Goal: Book appointment/travel/reservation

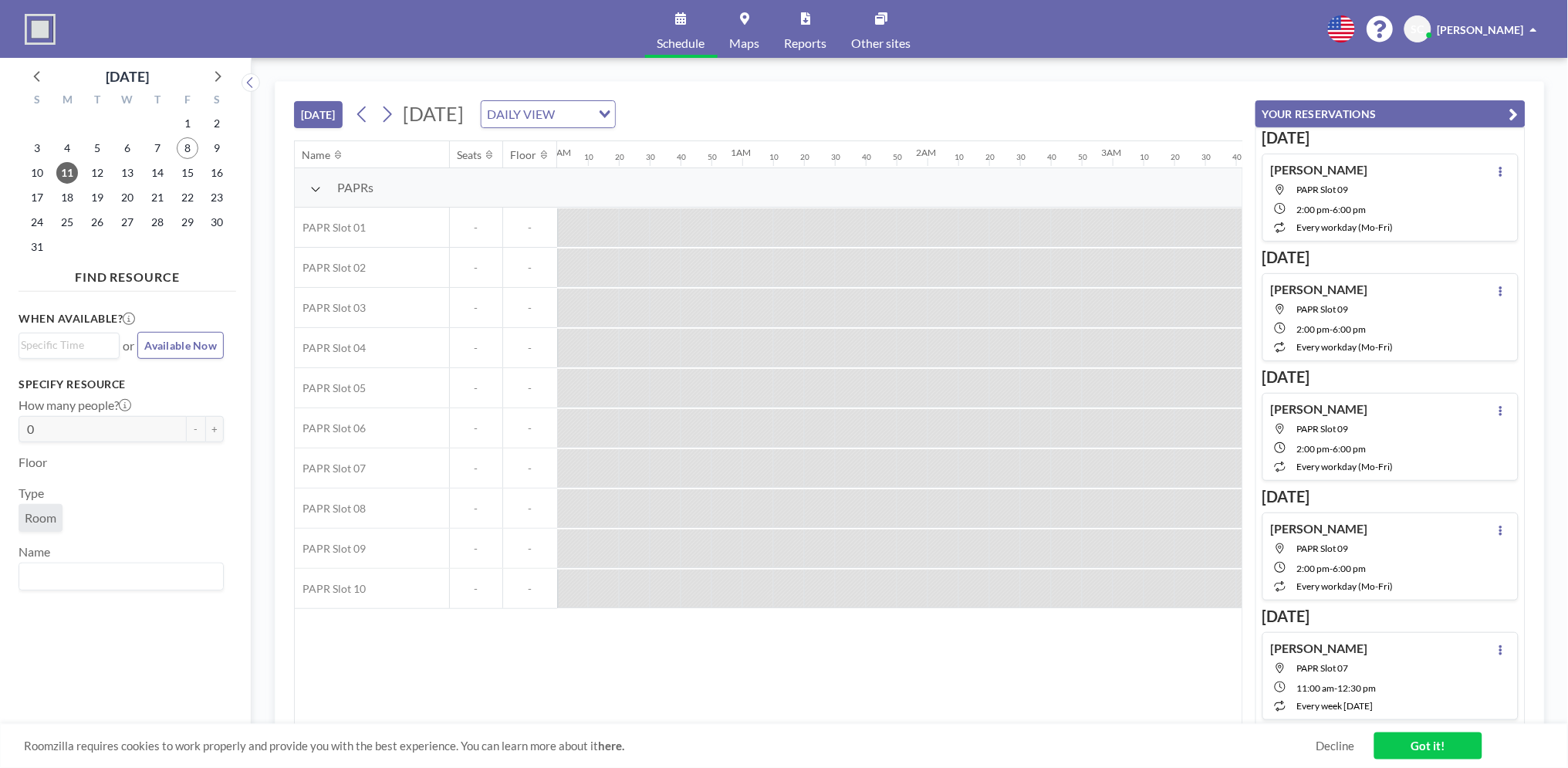
click at [615, 115] on div "Loading..." at bounding box center [603, 113] width 24 height 23
click at [719, 161] on li "WEEKLY VIEW" at bounding box center [704, 163] width 132 height 23
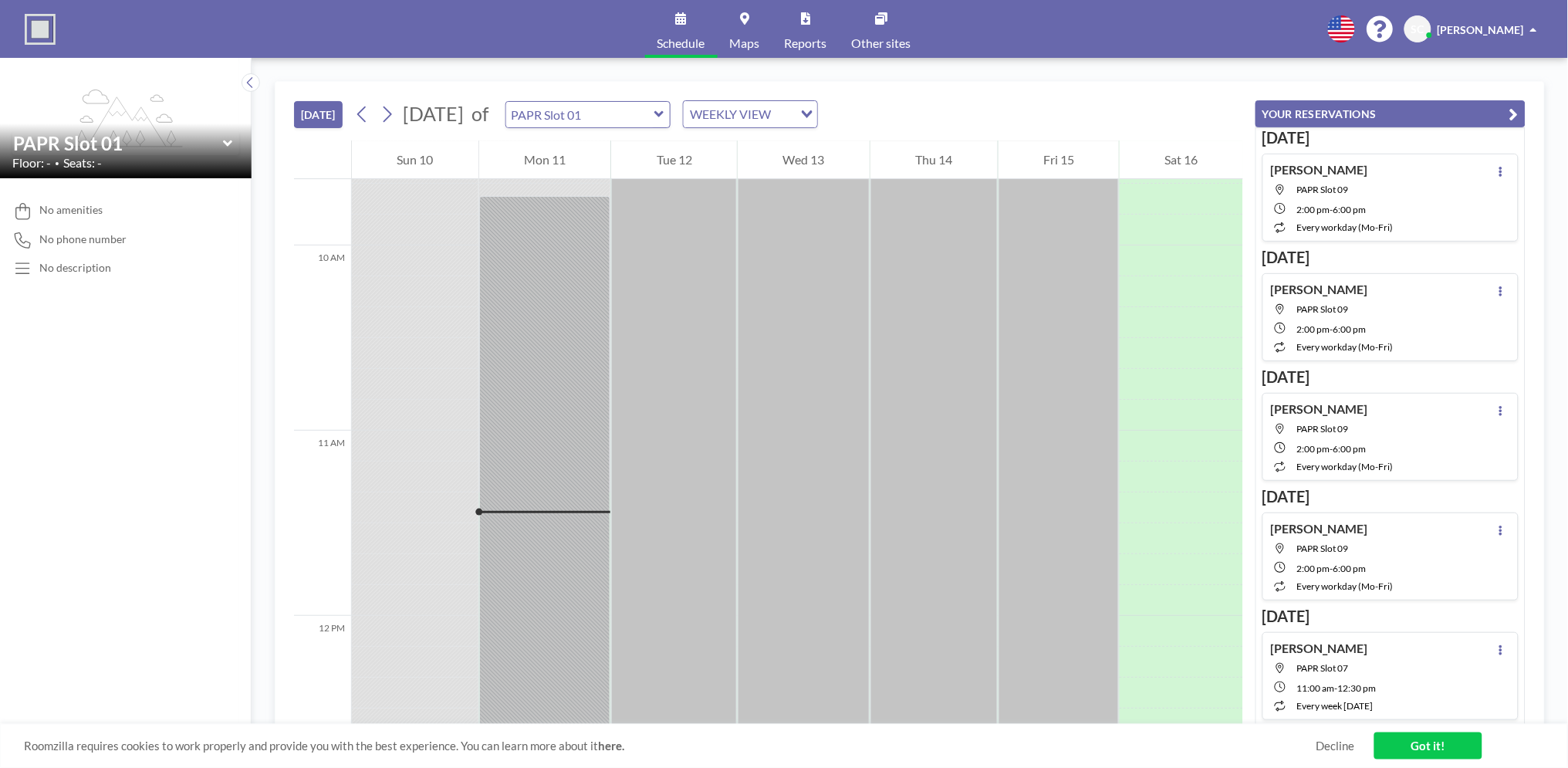
scroll to position [2069, 0]
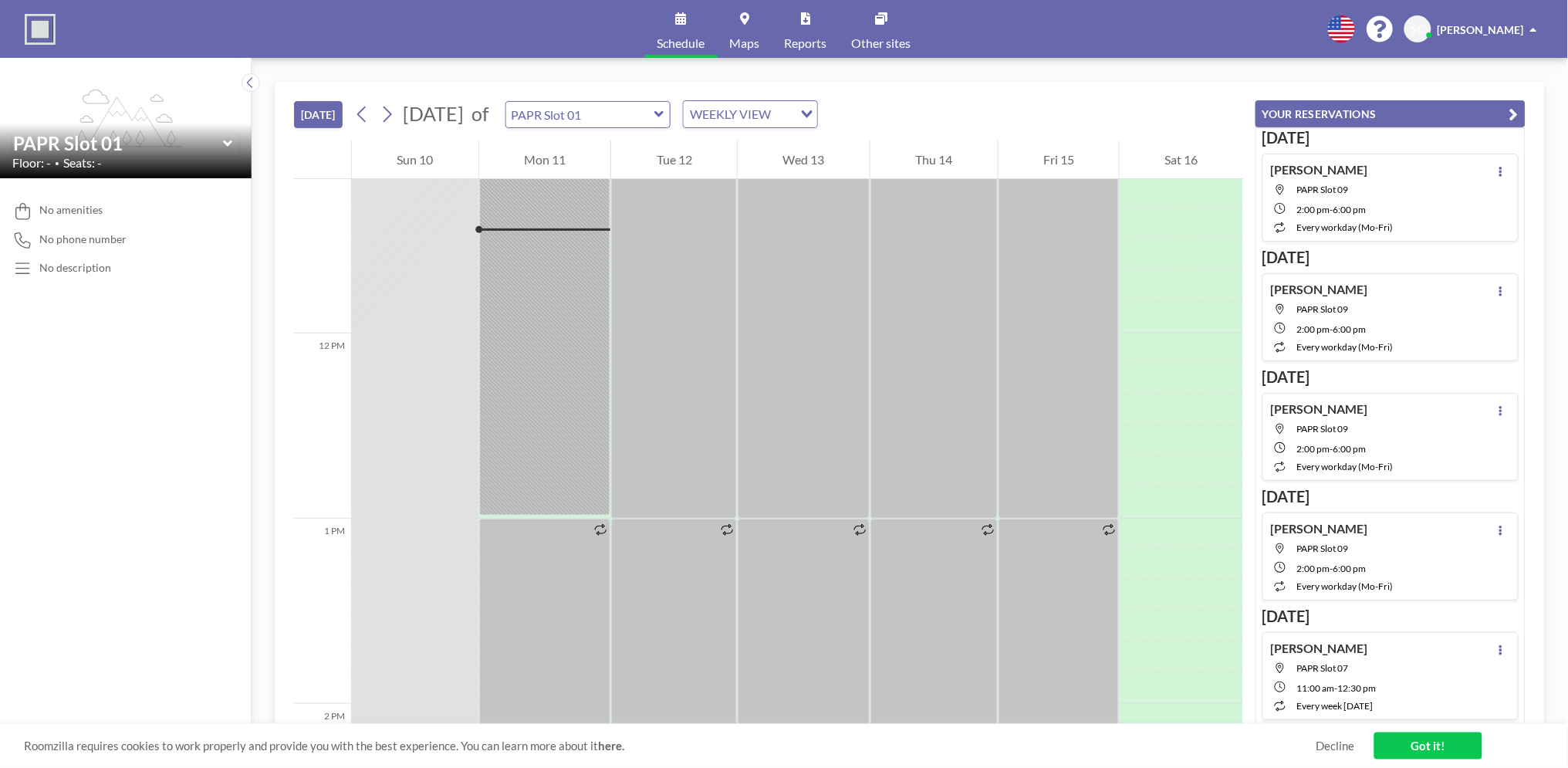
click at [1498, 112] on button "YOUR RESERVATIONS" at bounding box center [1390, 114] width 270 height 27
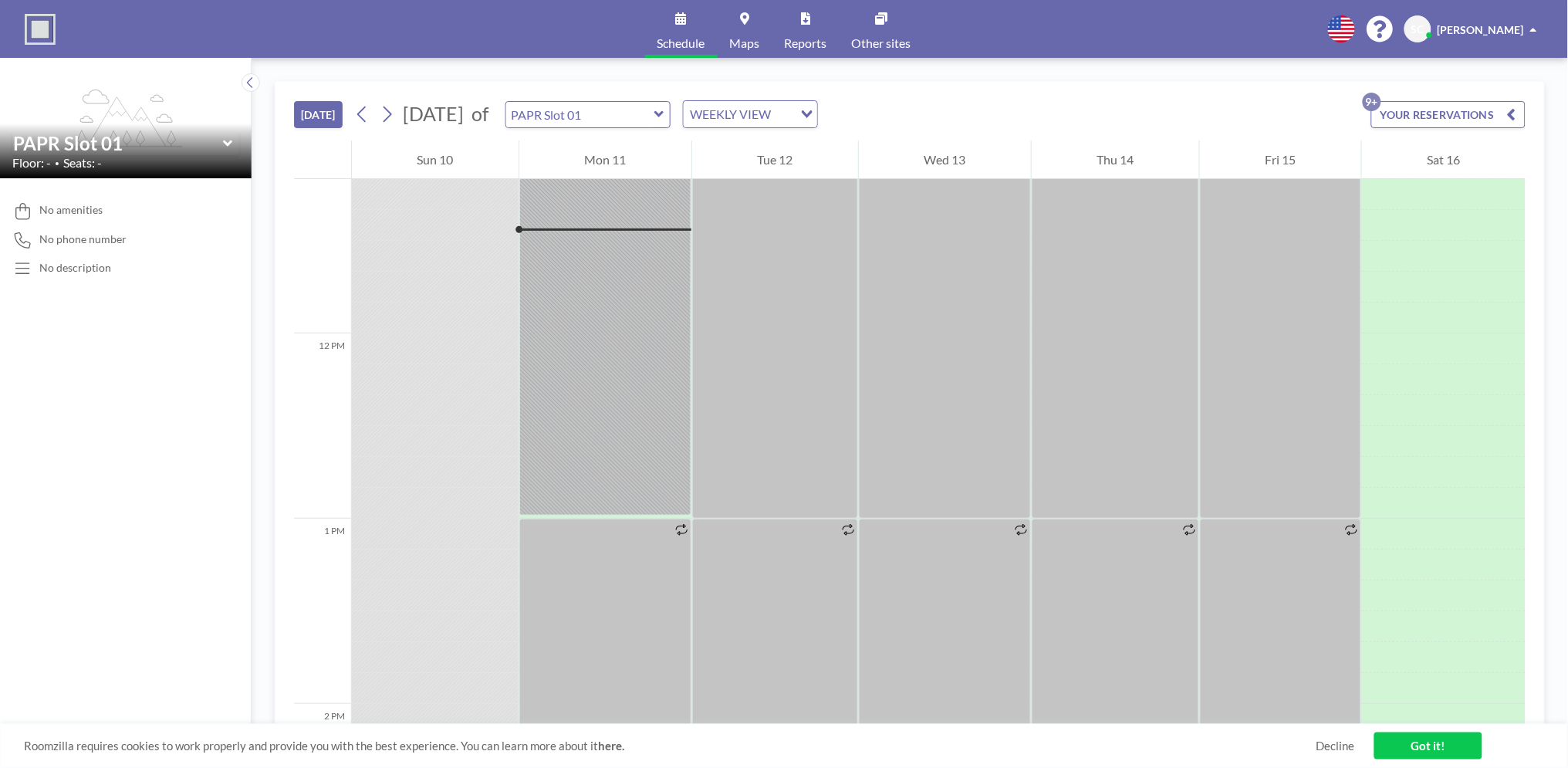
click at [794, 122] on div "WEEKLY VIEW" at bounding box center [738, 113] width 110 height 23
click at [807, 139] on li "DAILY VIEW" at bounding box center [802, 142] width 132 height 23
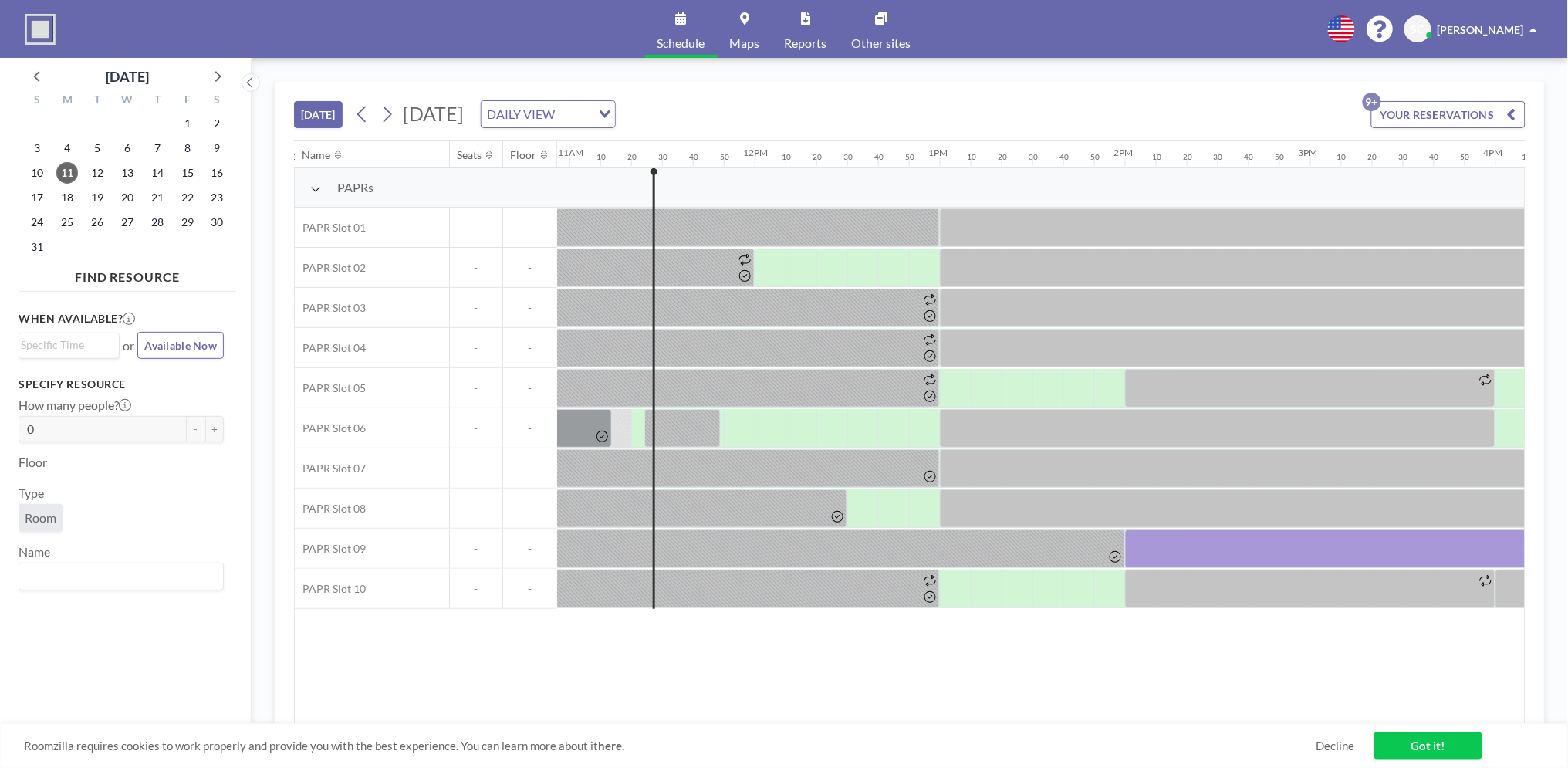
scroll to position [0, 2005]
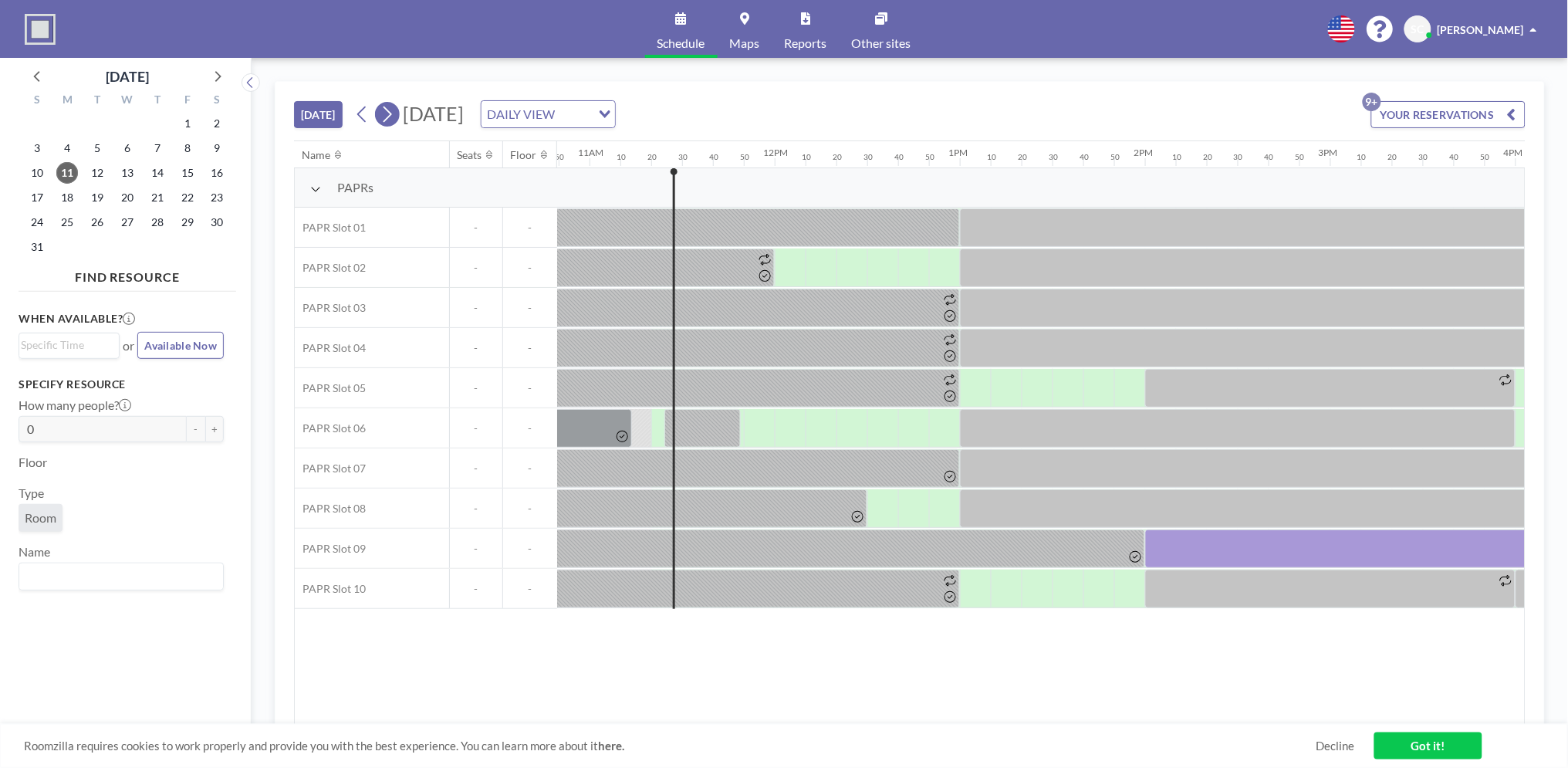
click at [390, 106] on icon at bounding box center [386, 114] width 14 height 23
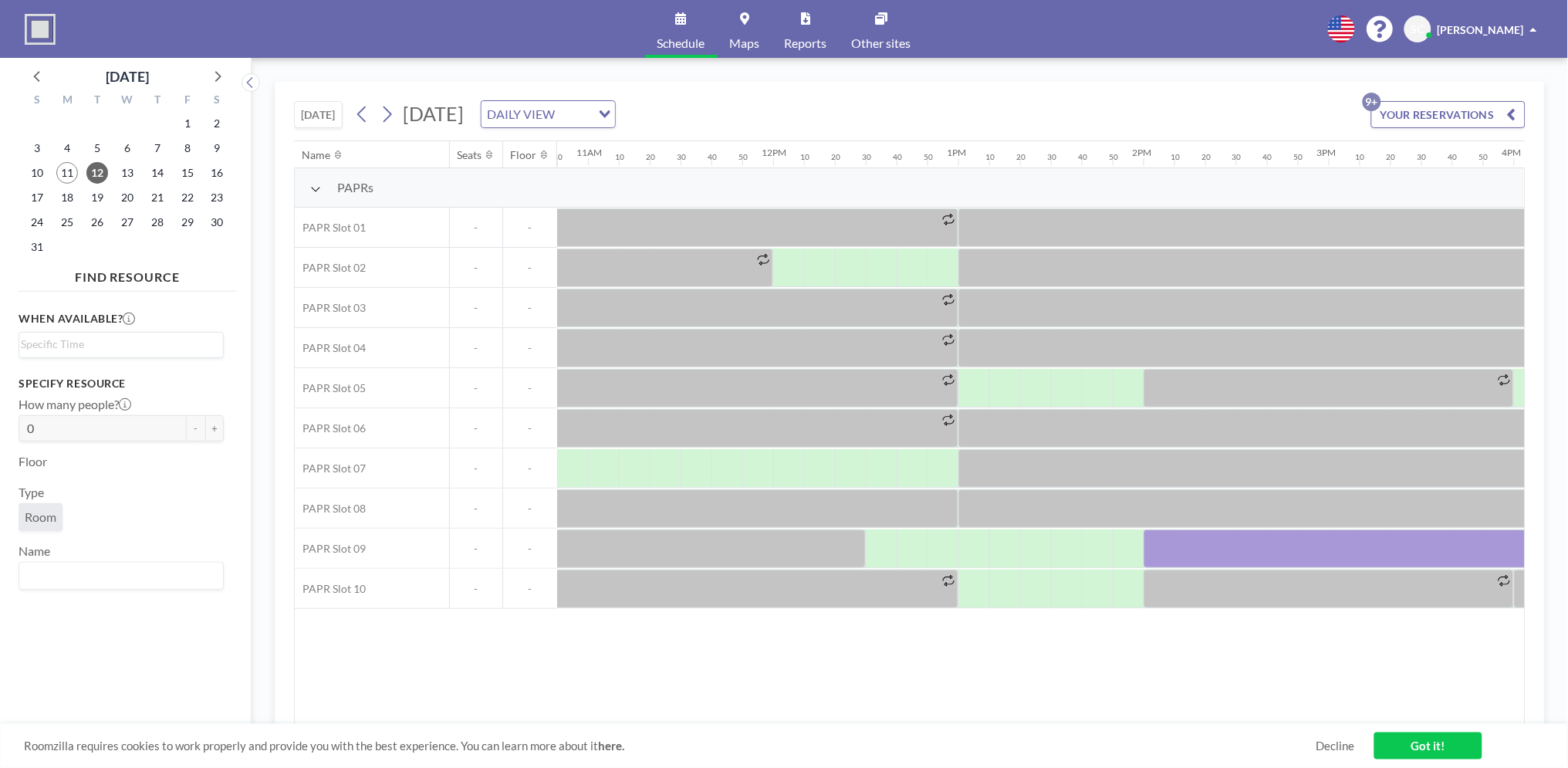
scroll to position [0, 1913]
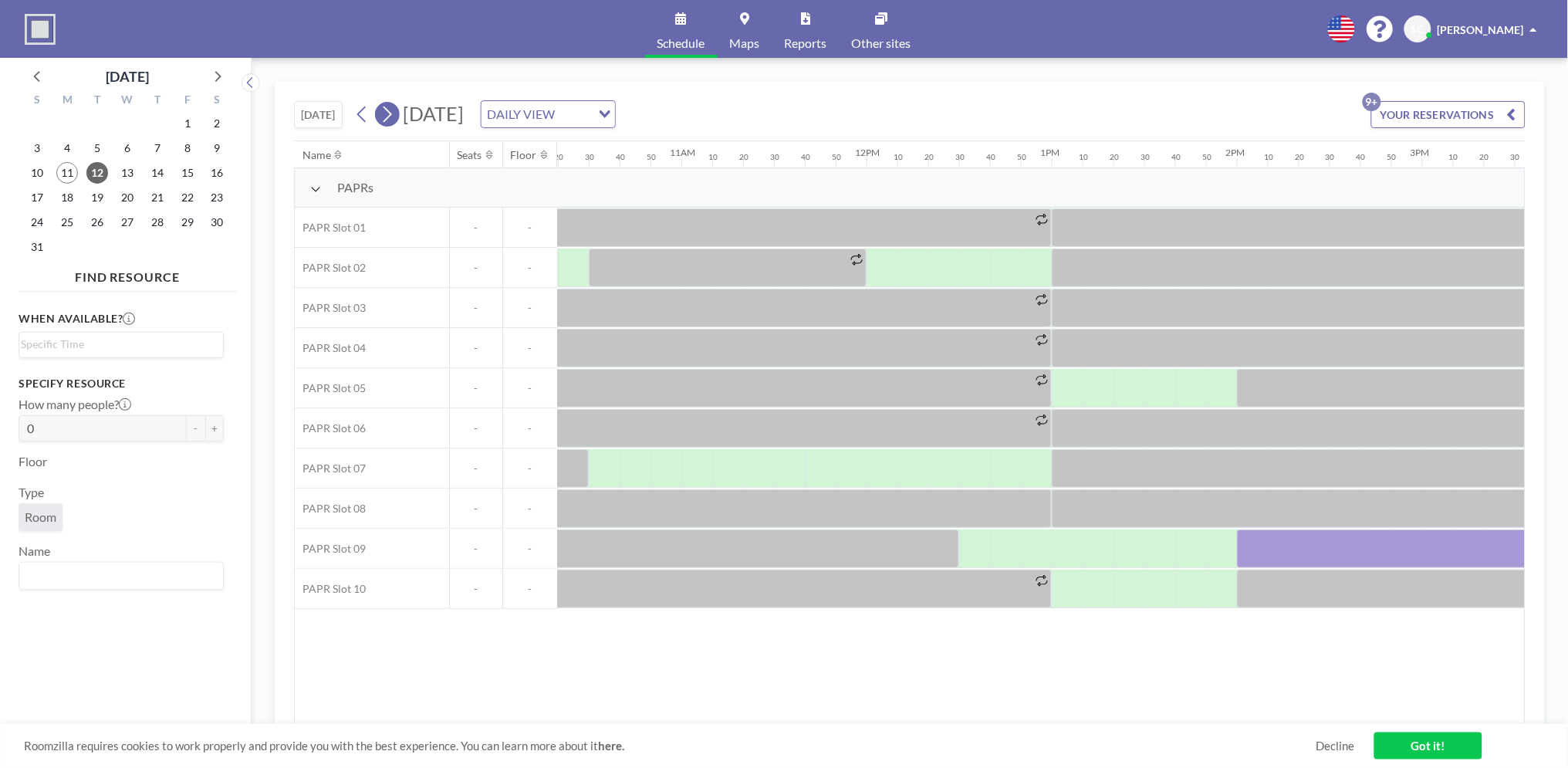
click at [386, 114] on icon at bounding box center [386, 114] width 14 height 23
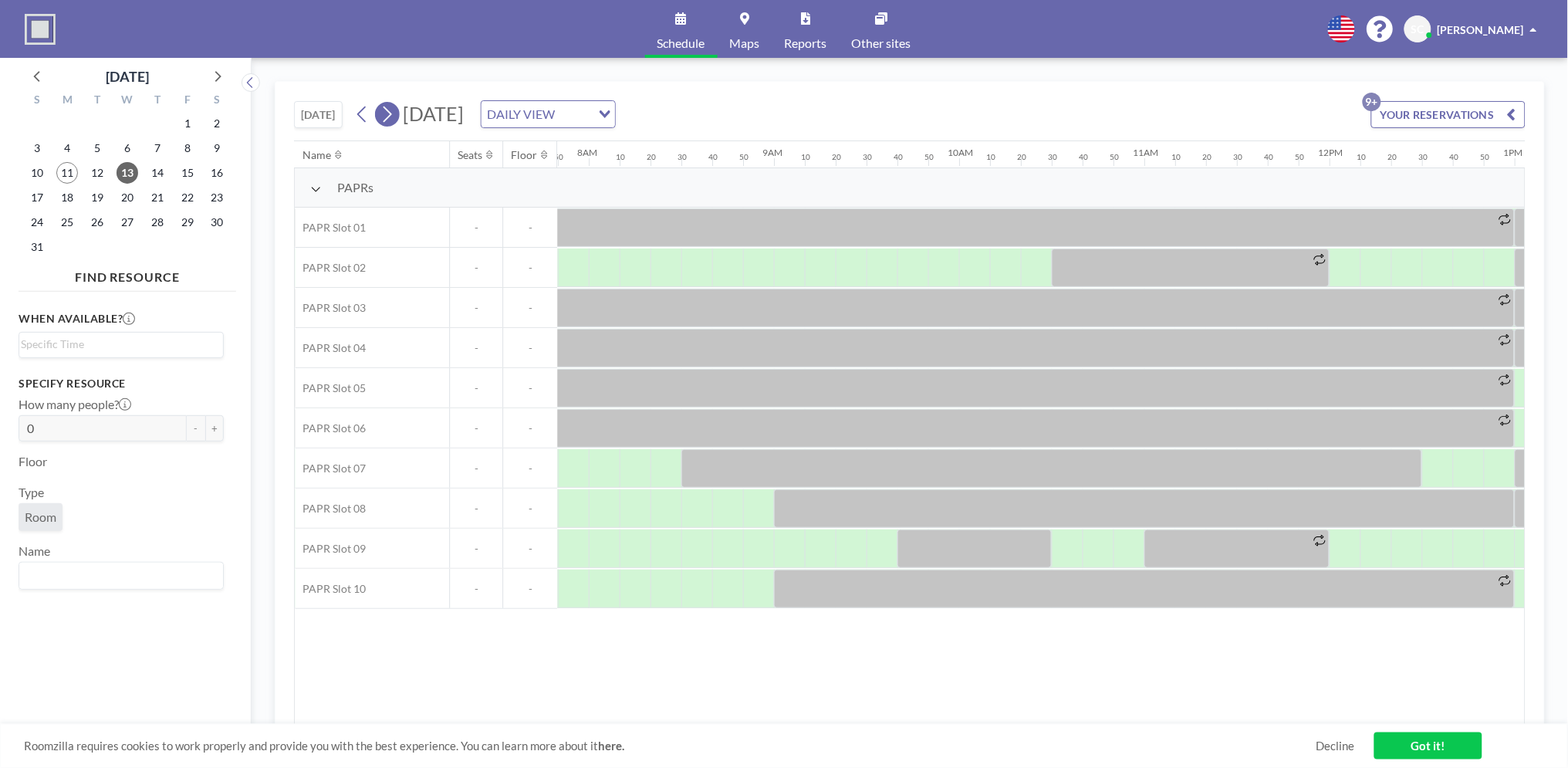
scroll to position [0, 1451]
click at [386, 114] on icon at bounding box center [386, 114] width 14 height 23
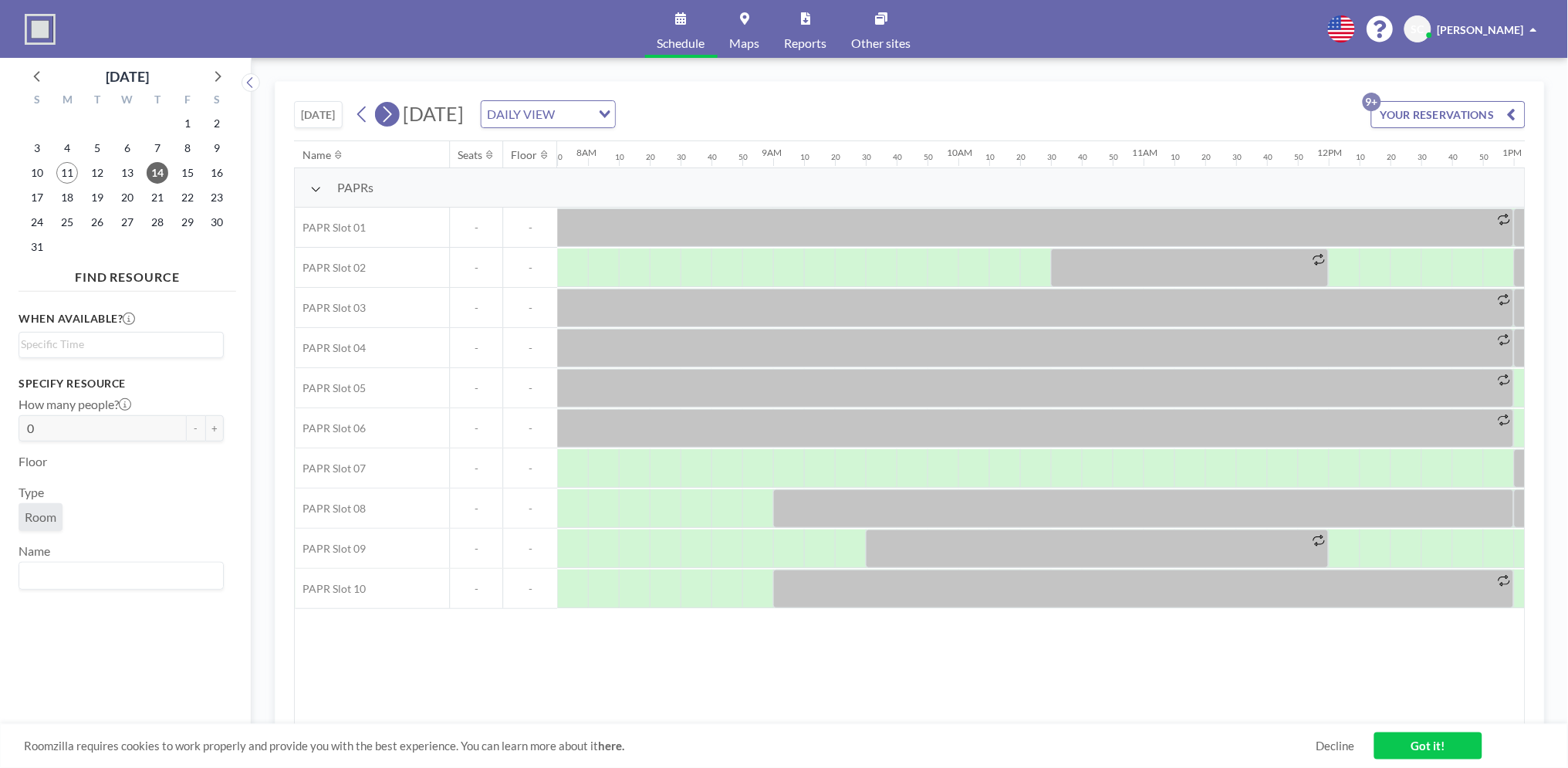
click at [386, 114] on icon at bounding box center [386, 114] width 14 height 23
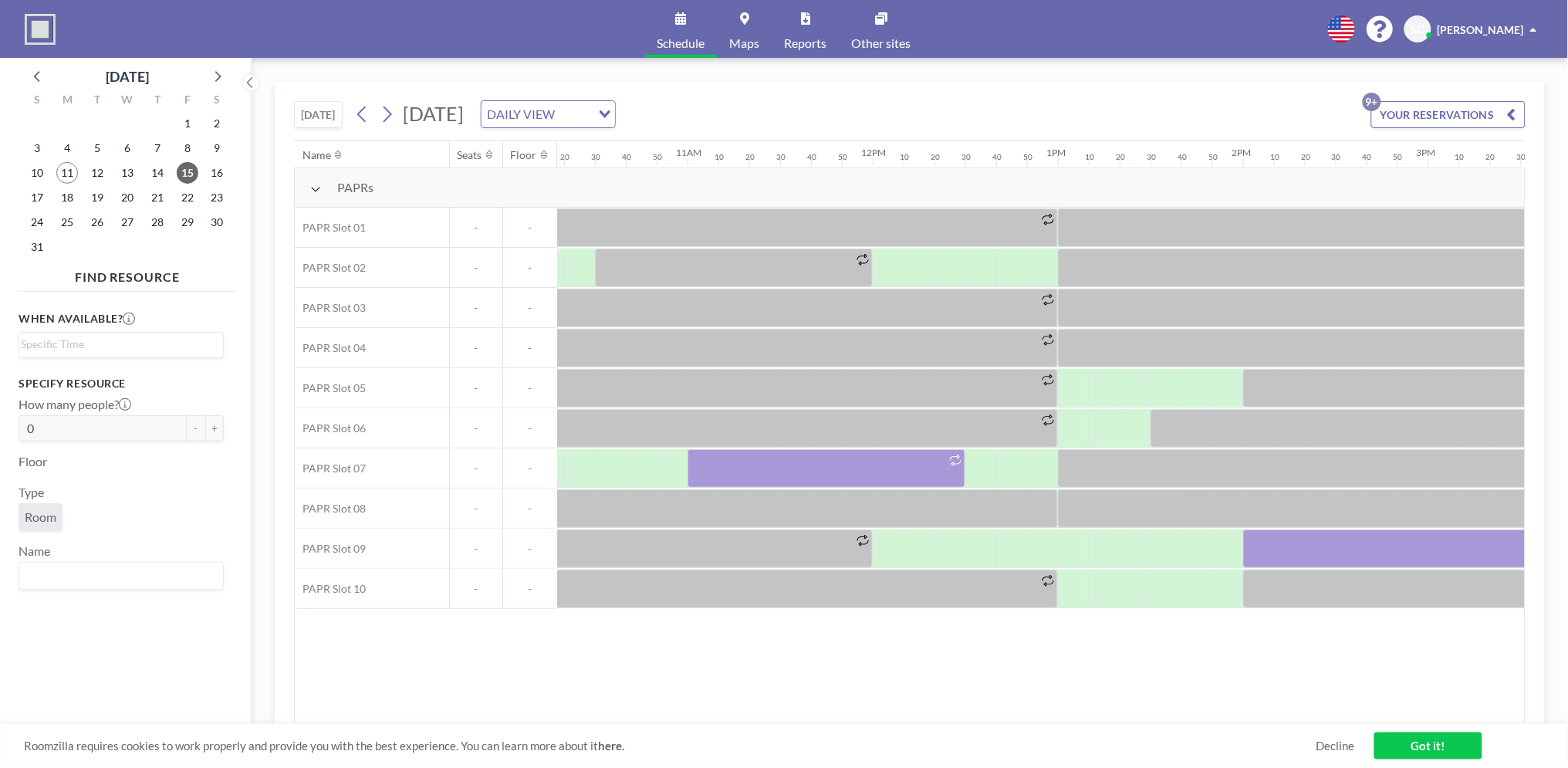
scroll to position [0, 1773]
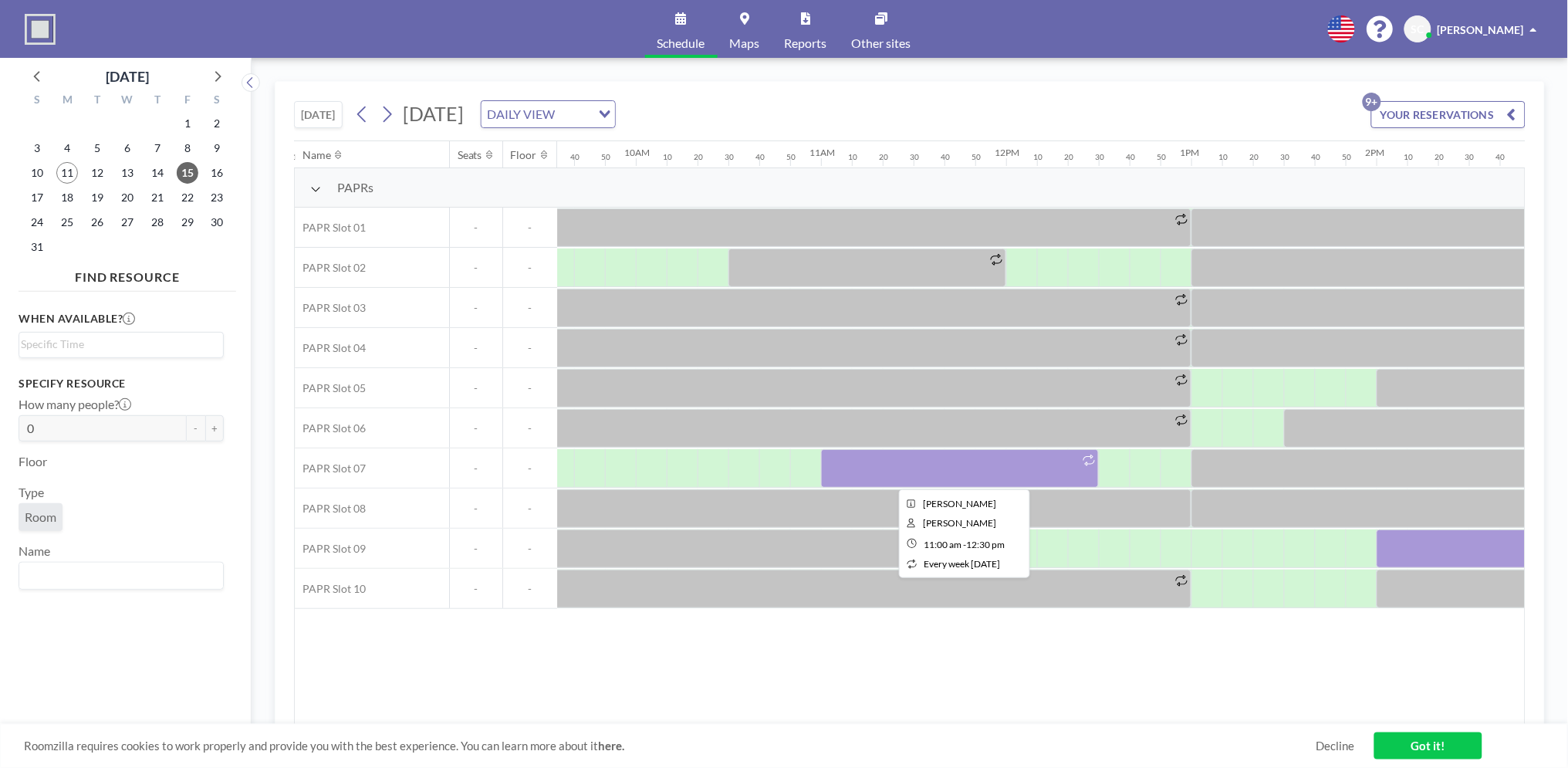
drag, startPoint x: 998, startPoint y: 473, endPoint x: 961, endPoint y: 465, distance: 37.9
click at [961, 465] on div at bounding box center [960, 469] width 278 height 39
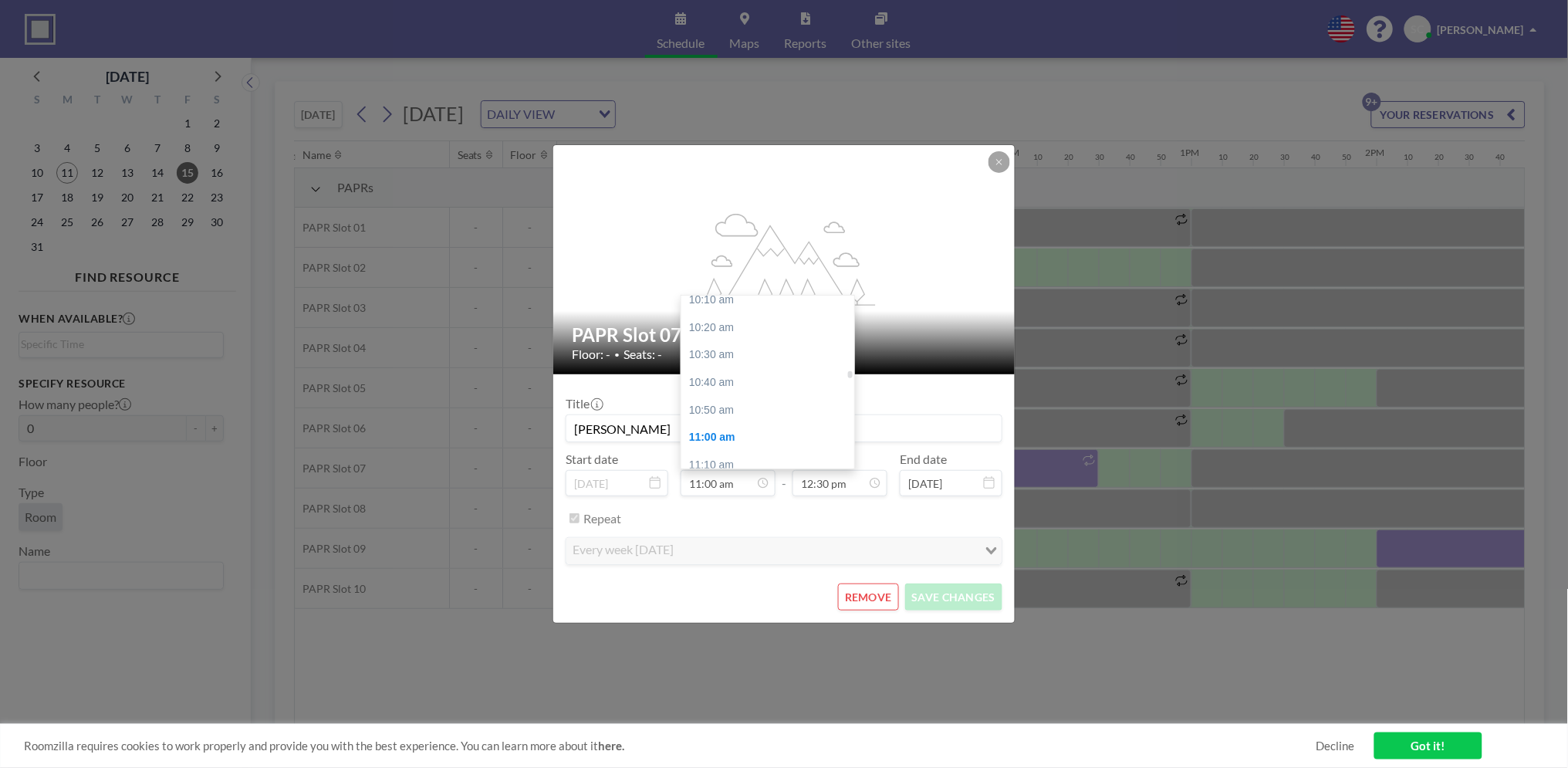
scroll to position [1725, 0]
click at [793, 315] on div "10:30 am" at bounding box center [772, 314] width 182 height 28
type input "10:30 am"
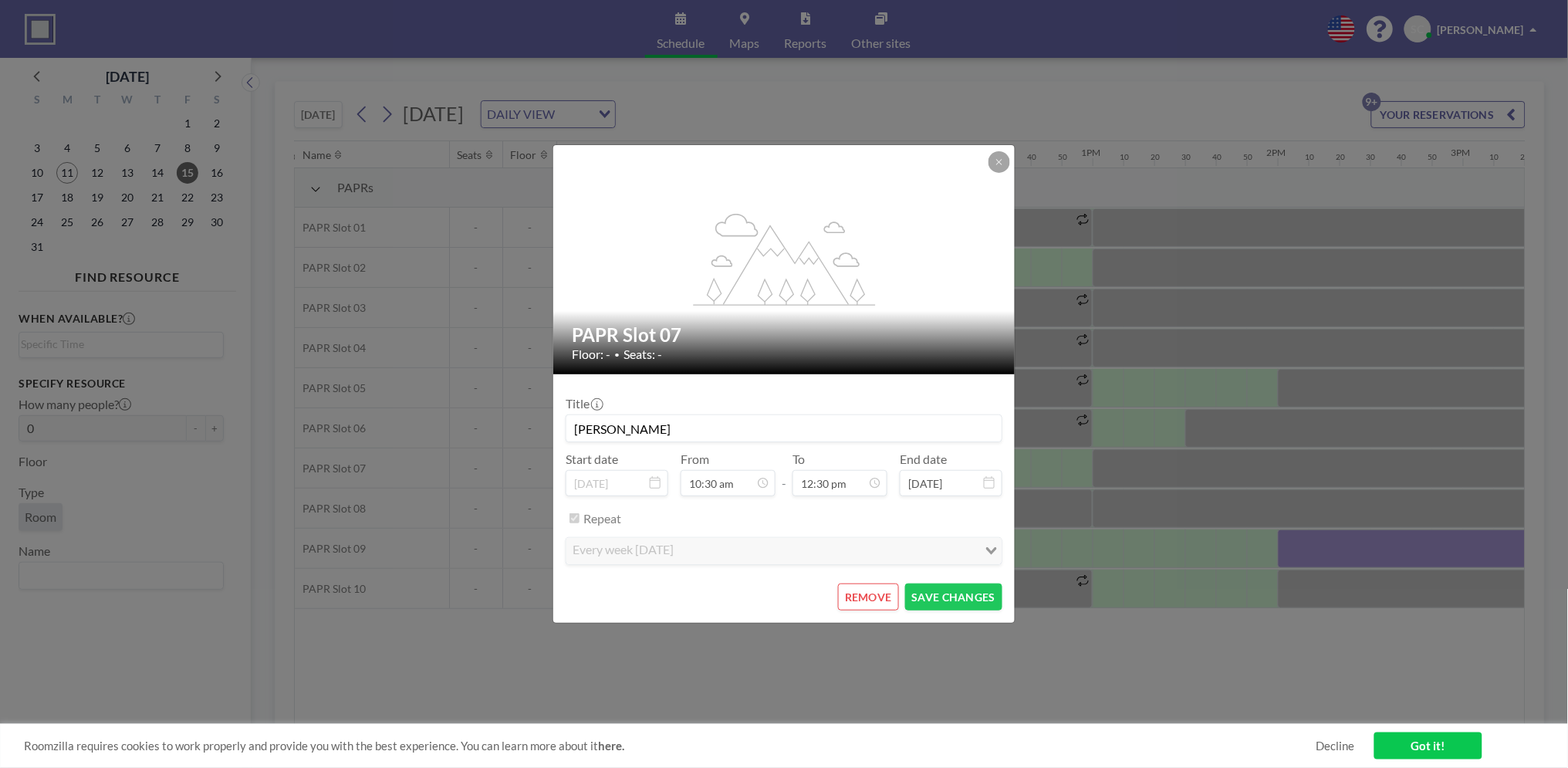
scroll to position [0, 1914]
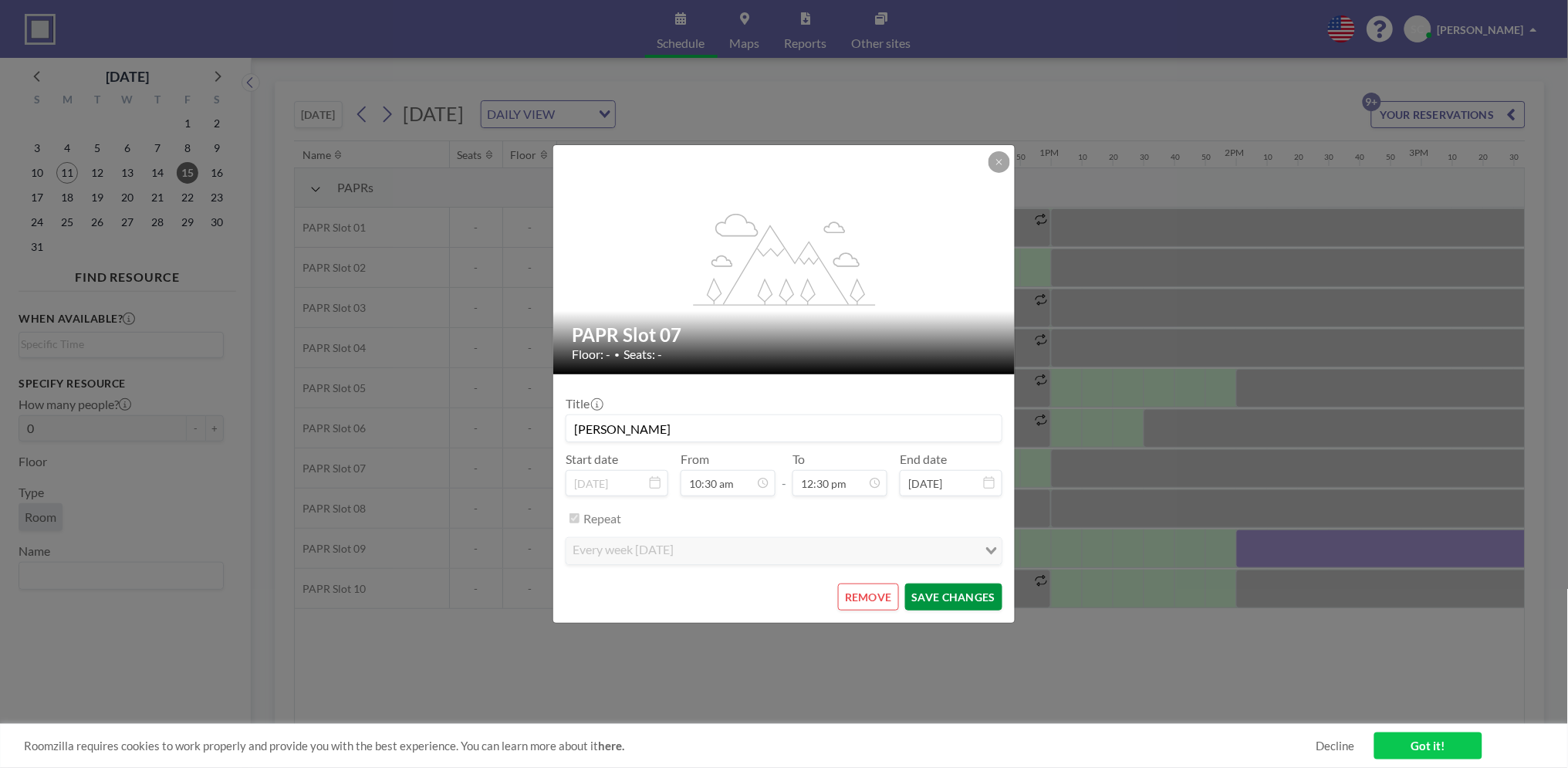
click at [942, 591] on button "SAVE CHANGES" at bounding box center [954, 597] width 97 height 27
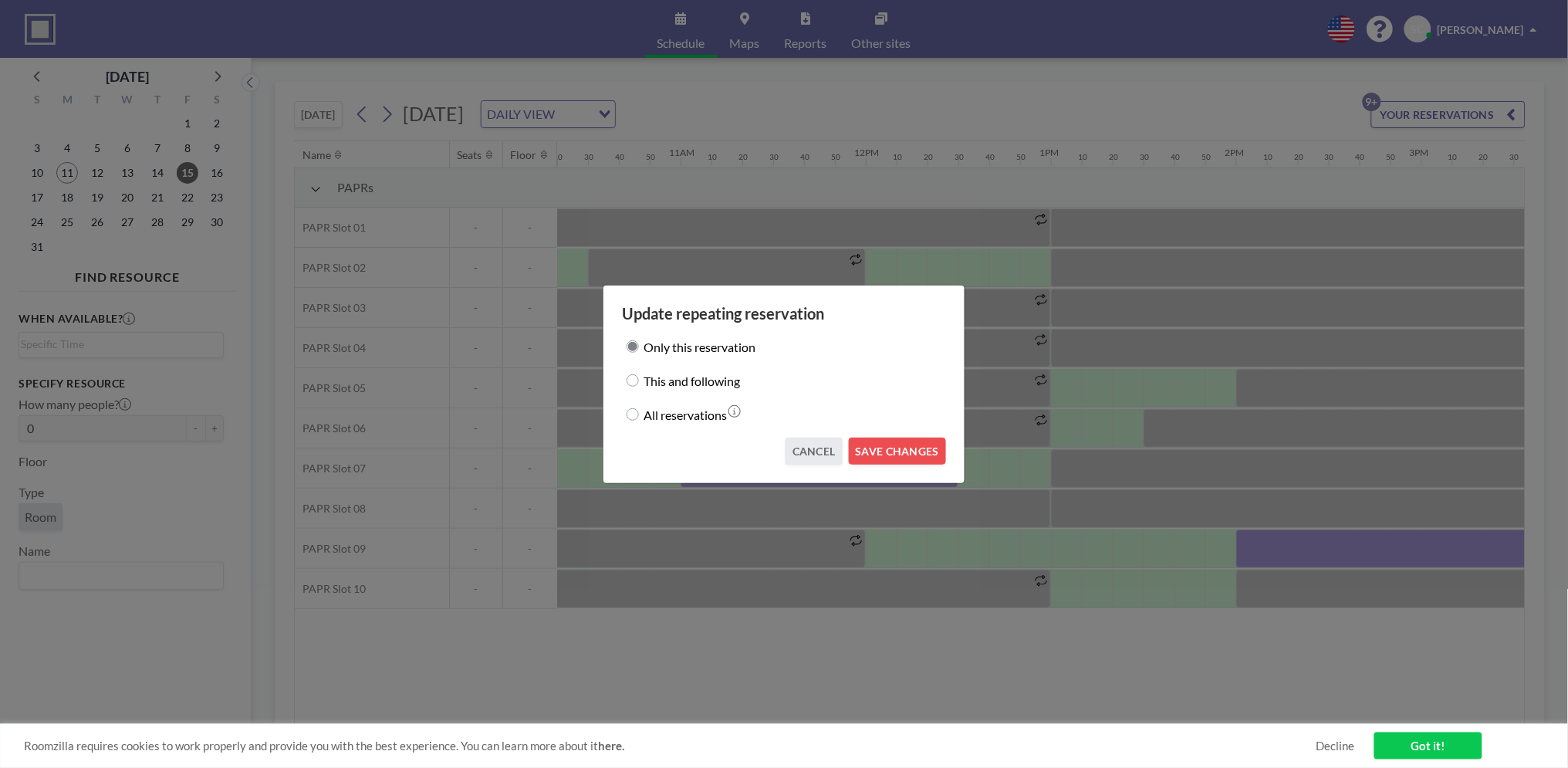
click at [682, 417] on label "All reservations" at bounding box center [685, 415] width 83 height 22
click at [639, 417] on input "All reservations" at bounding box center [633, 414] width 13 height 13
radio input "true"
click at [688, 380] on label "This and following" at bounding box center [691, 381] width 96 height 22
click at [639, 380] on input "This and following" at bounding box center [633, 381] width 13 height 13
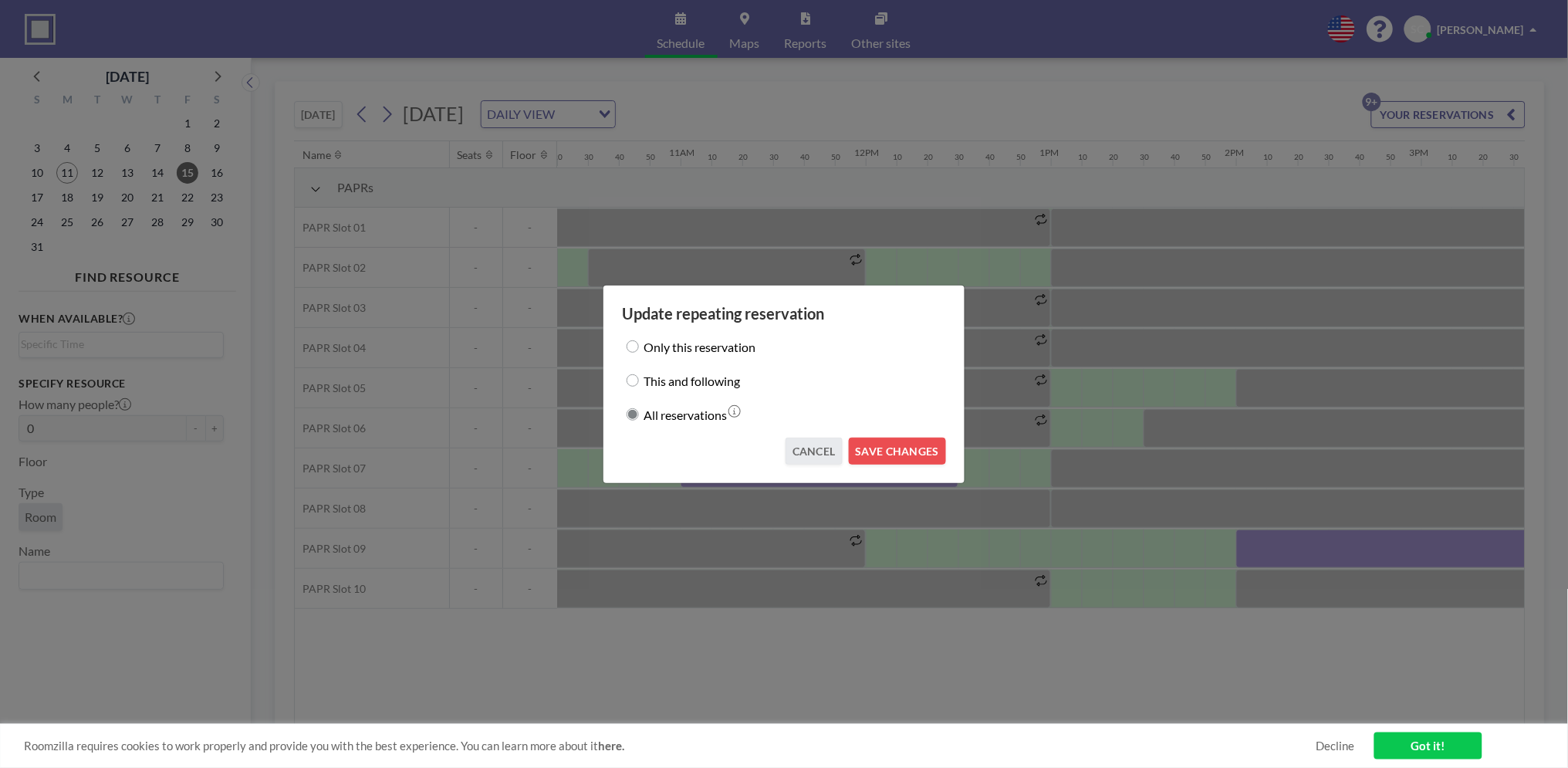
radio input "true"
click at [908, 450] on button "SAVE CHANGES" at bounding box center [898, 451] width 97 height 27
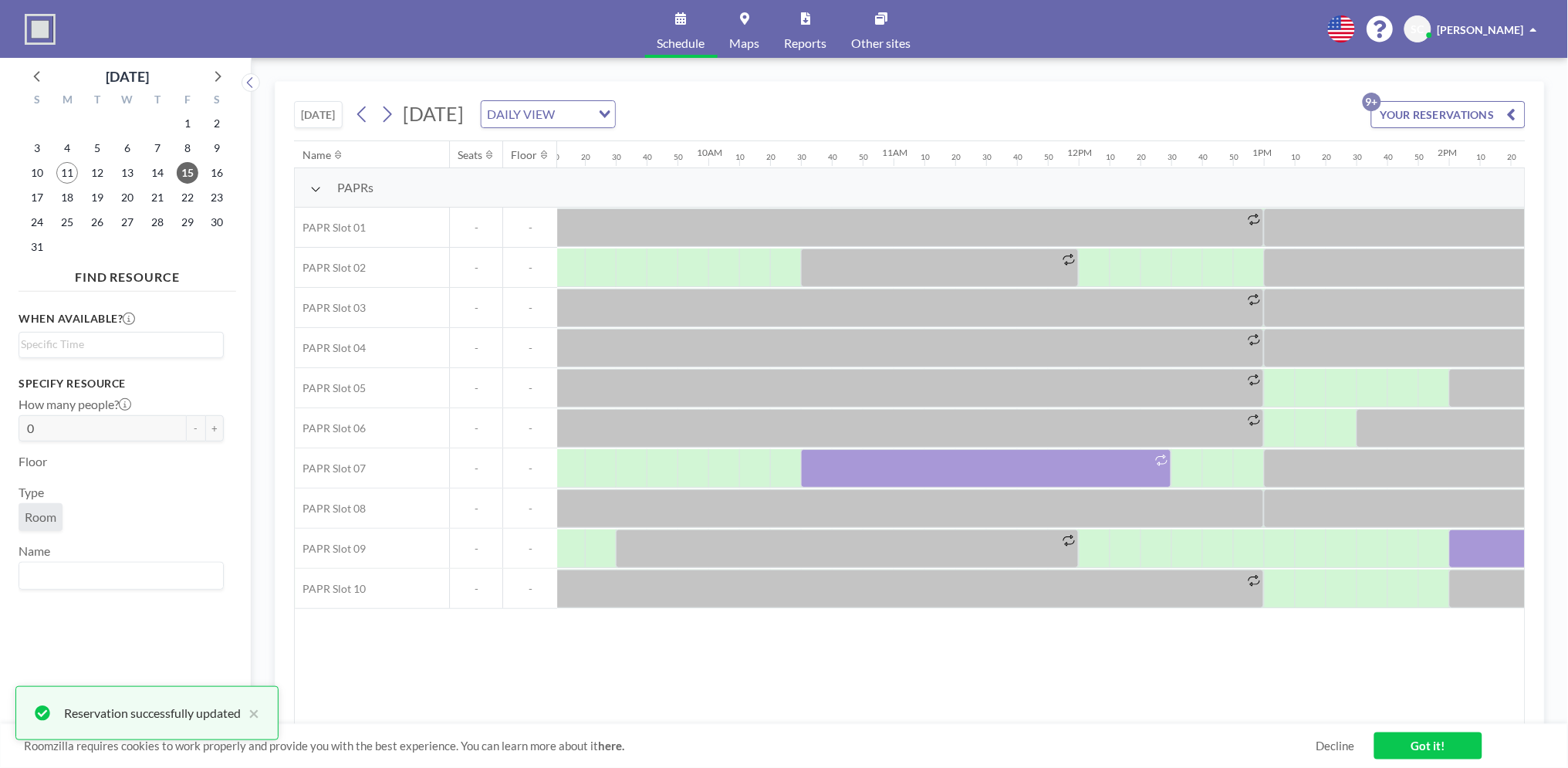
scroll to position [0, 1548]
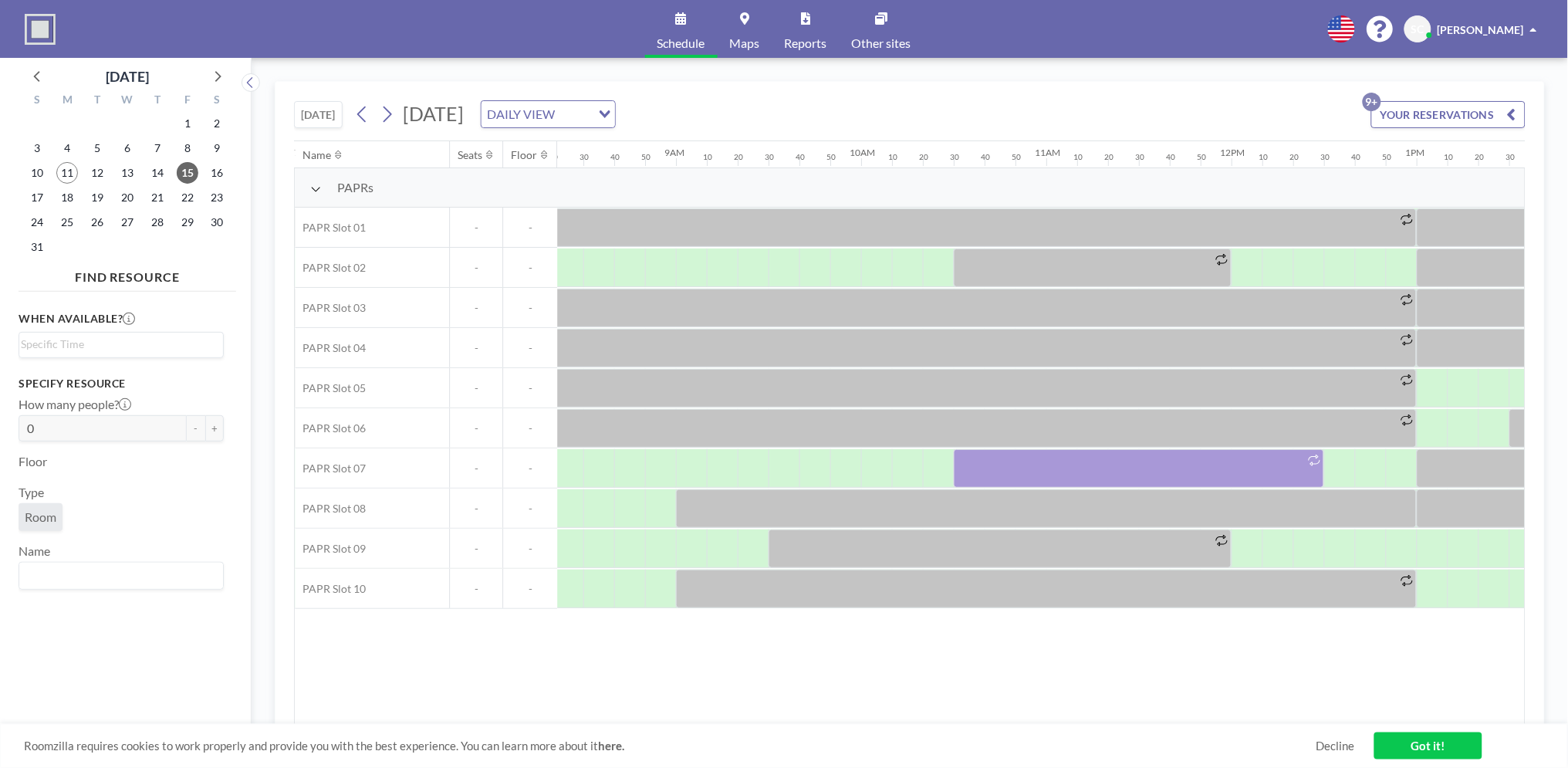
click at [747, 669] on div "Name Seats Floor 12AM 10 20 30 40 50 1AM 10 20 30 40 50 2AM 10 20 30 40 50 3AM …" at bounding box center [910, 433] width 1230 height 584
drag, startPoint x: 952, startPoint y: 724, endPoint x: 1194, endPoint y: 728, distance: 242.0
click at [1194, 728] on div "Roomzilla requires cookies to work properly and provide you with the best exper…" at bounding box center [784, 746] width 1568 height 44
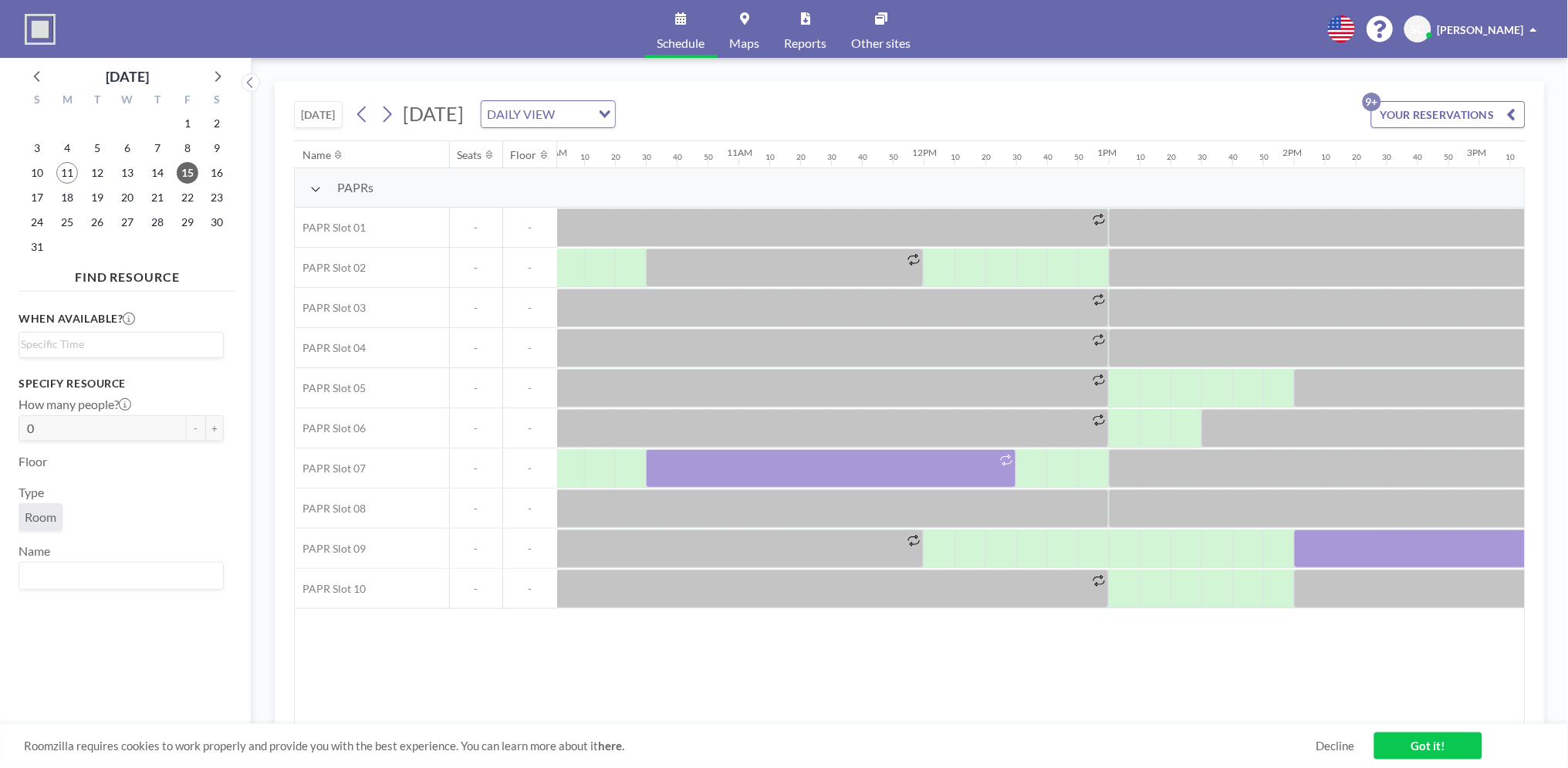
scroll to position [0, 1430]
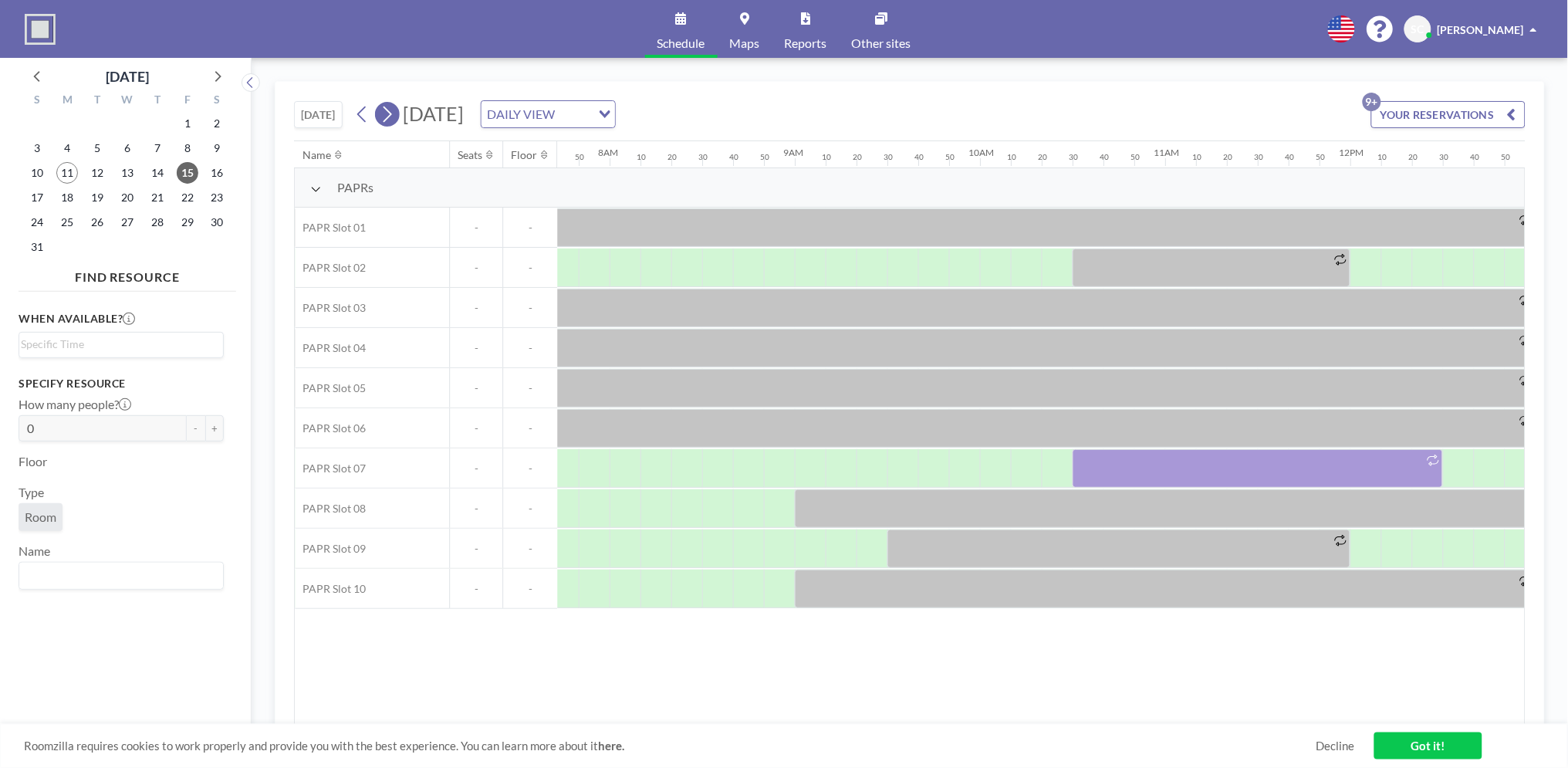
click at [391, 118] on icon at bounding box center [388, 114] width 8 height 16
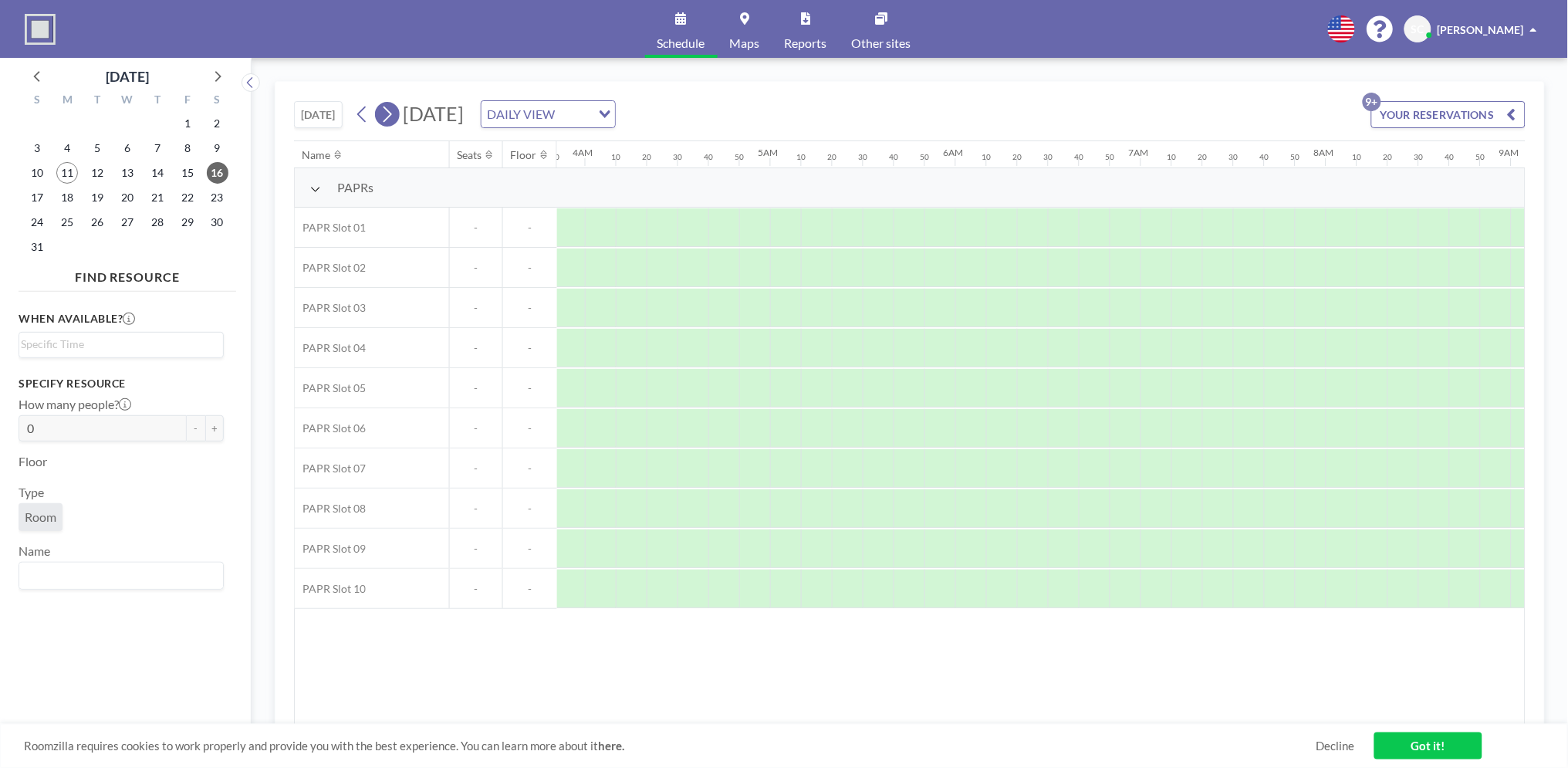
scroll to position [0, 1034]
click at [391, 118] on icon at bounding box center [388, 114] width 8 height 16
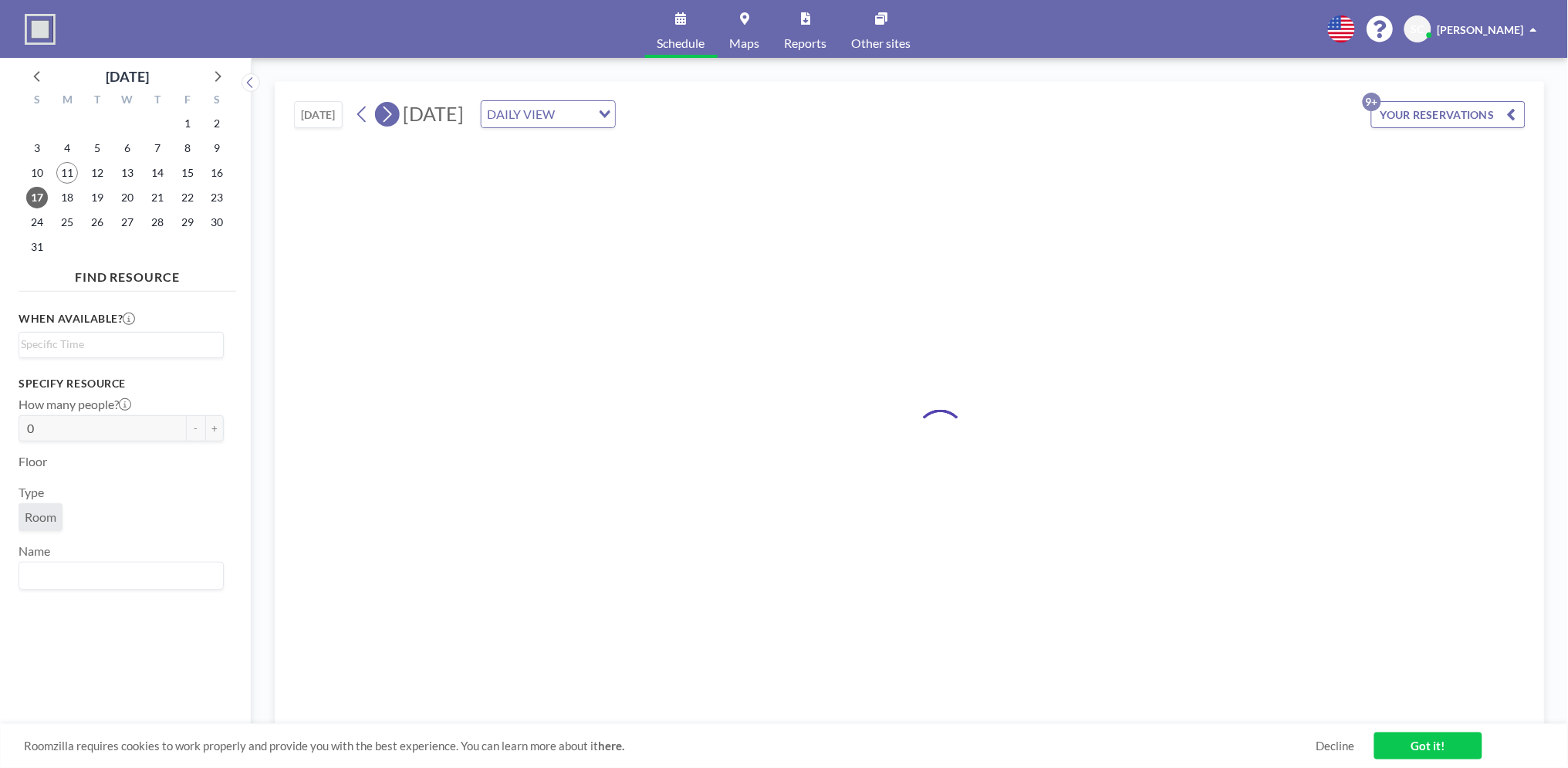
click at [391, 118] on icon at bounding box center [388, 114] width 8 height 16
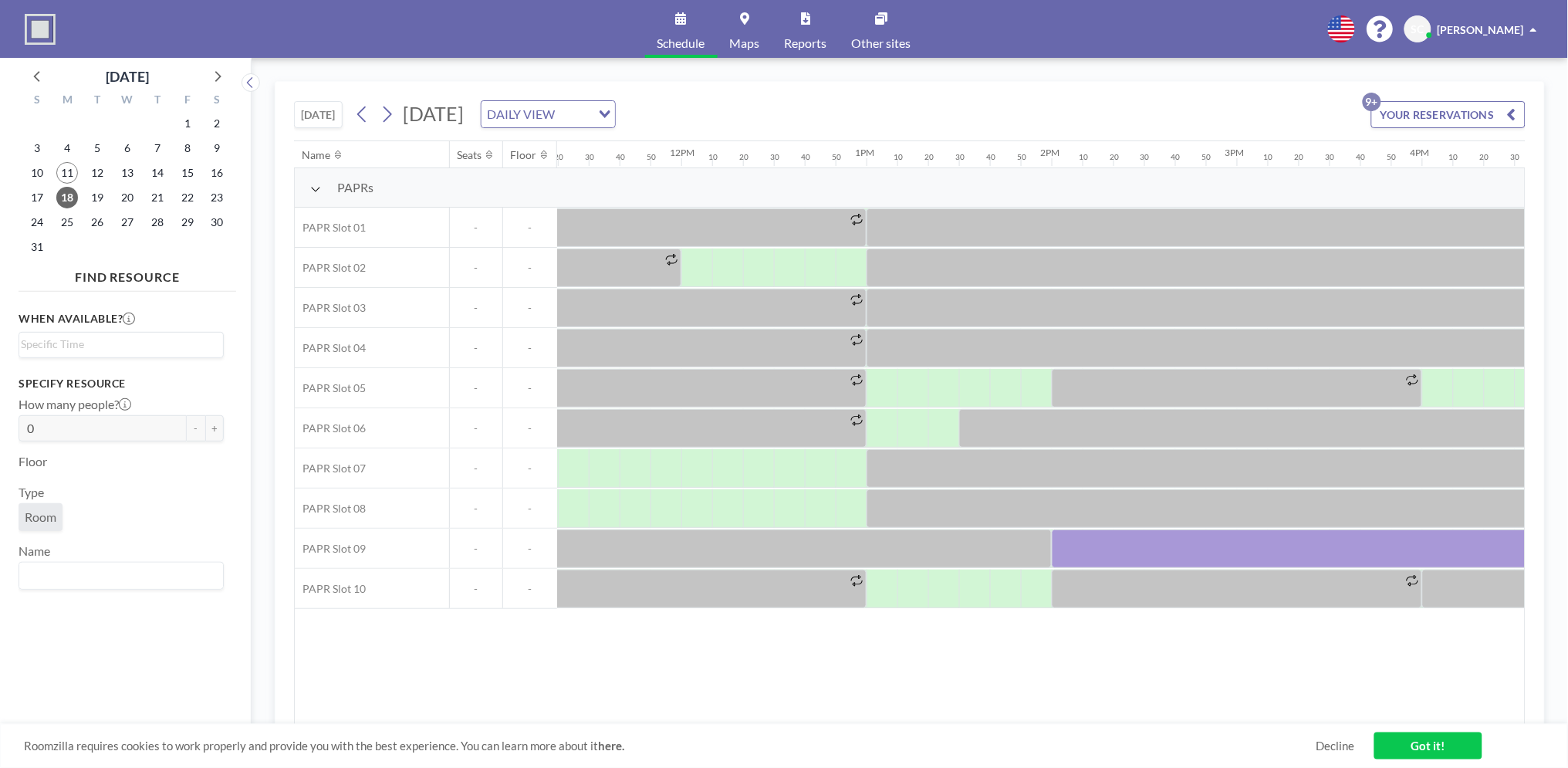
scroll to position [0, 2416]
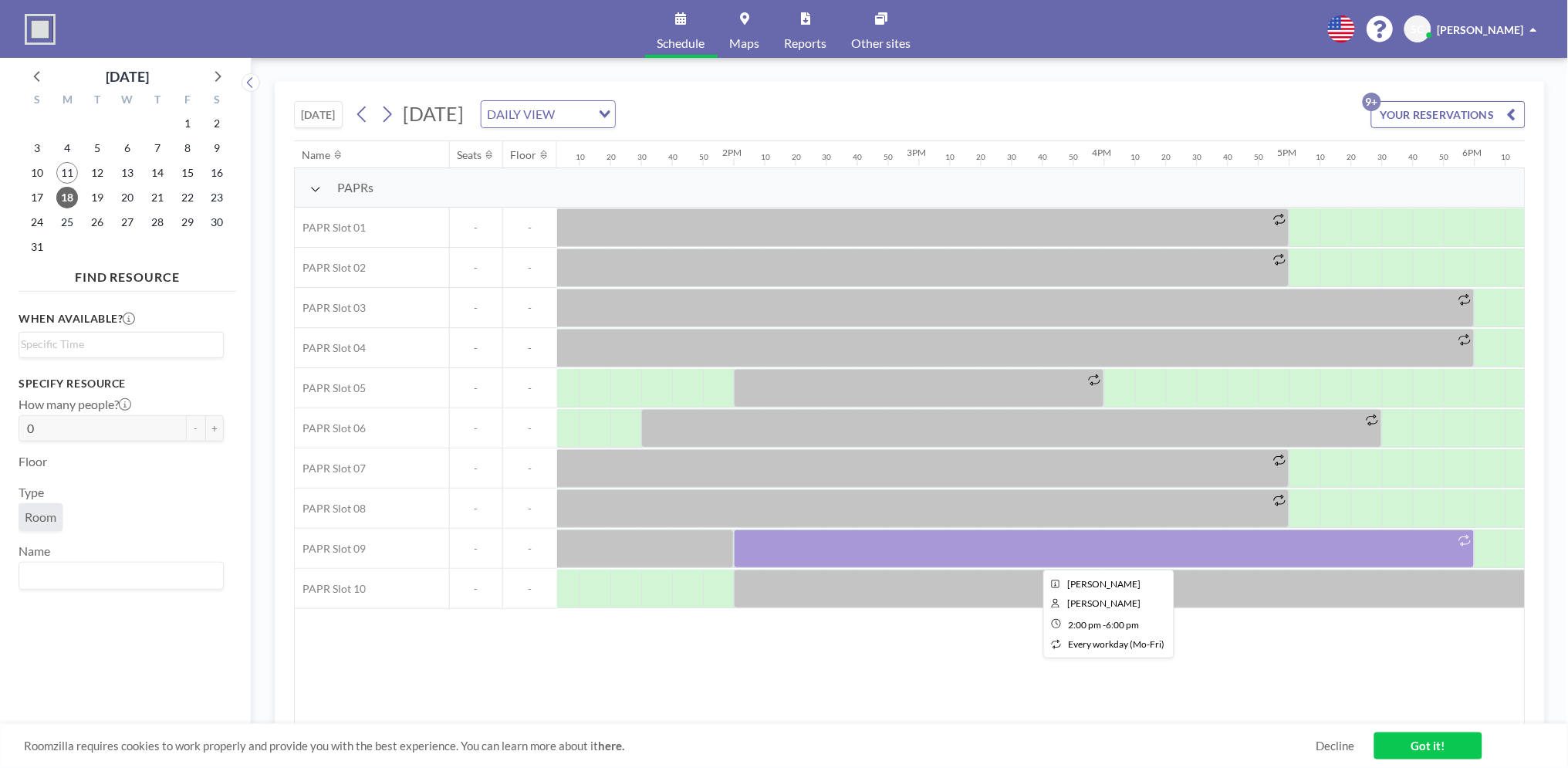
click at [1105, 547] on div at bounding box center [1105, 549] width 741 height 39
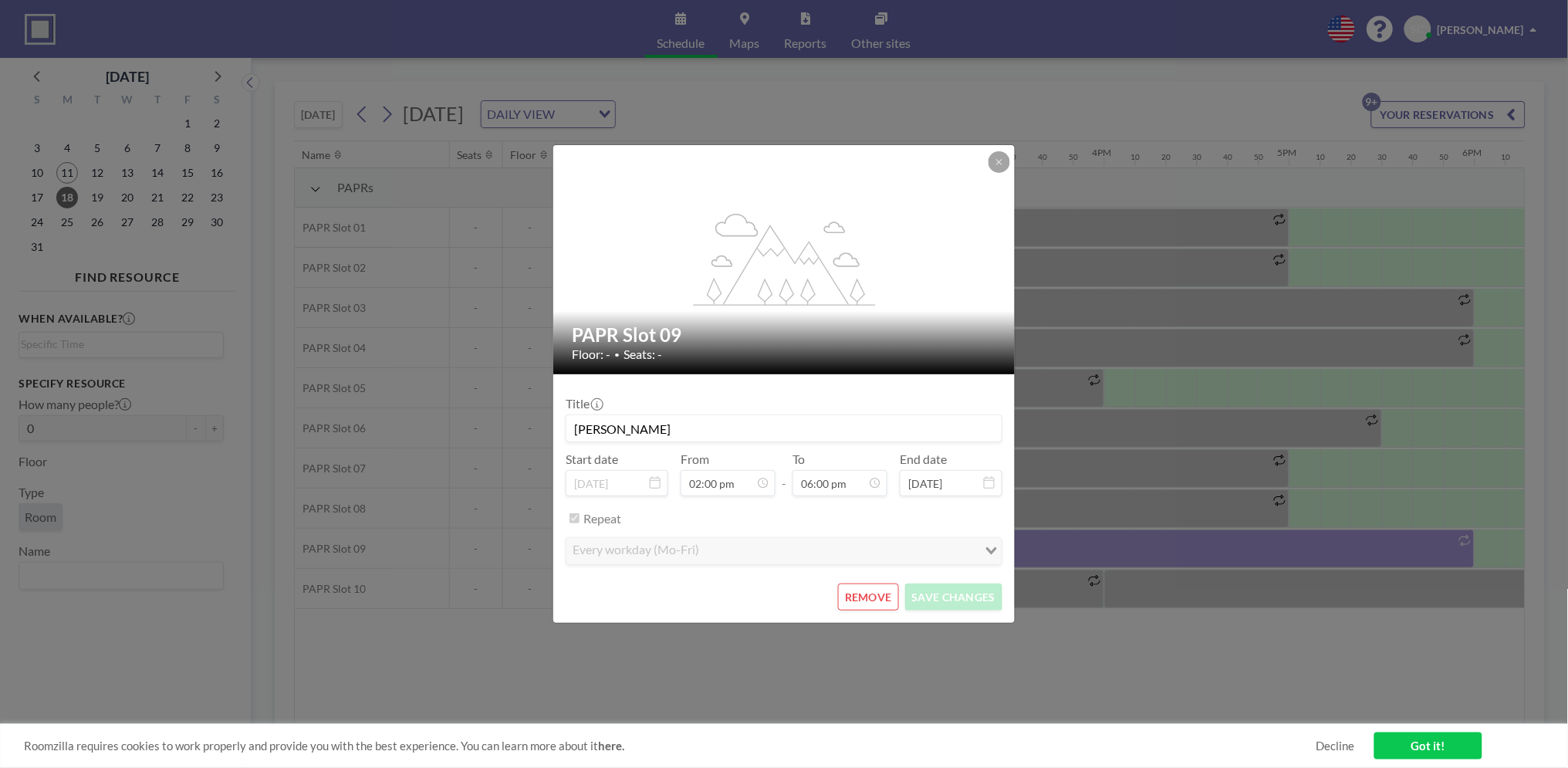
click at [874, 596] on button "REMOVE" at bounding box center [868, 597] width 61 height 27
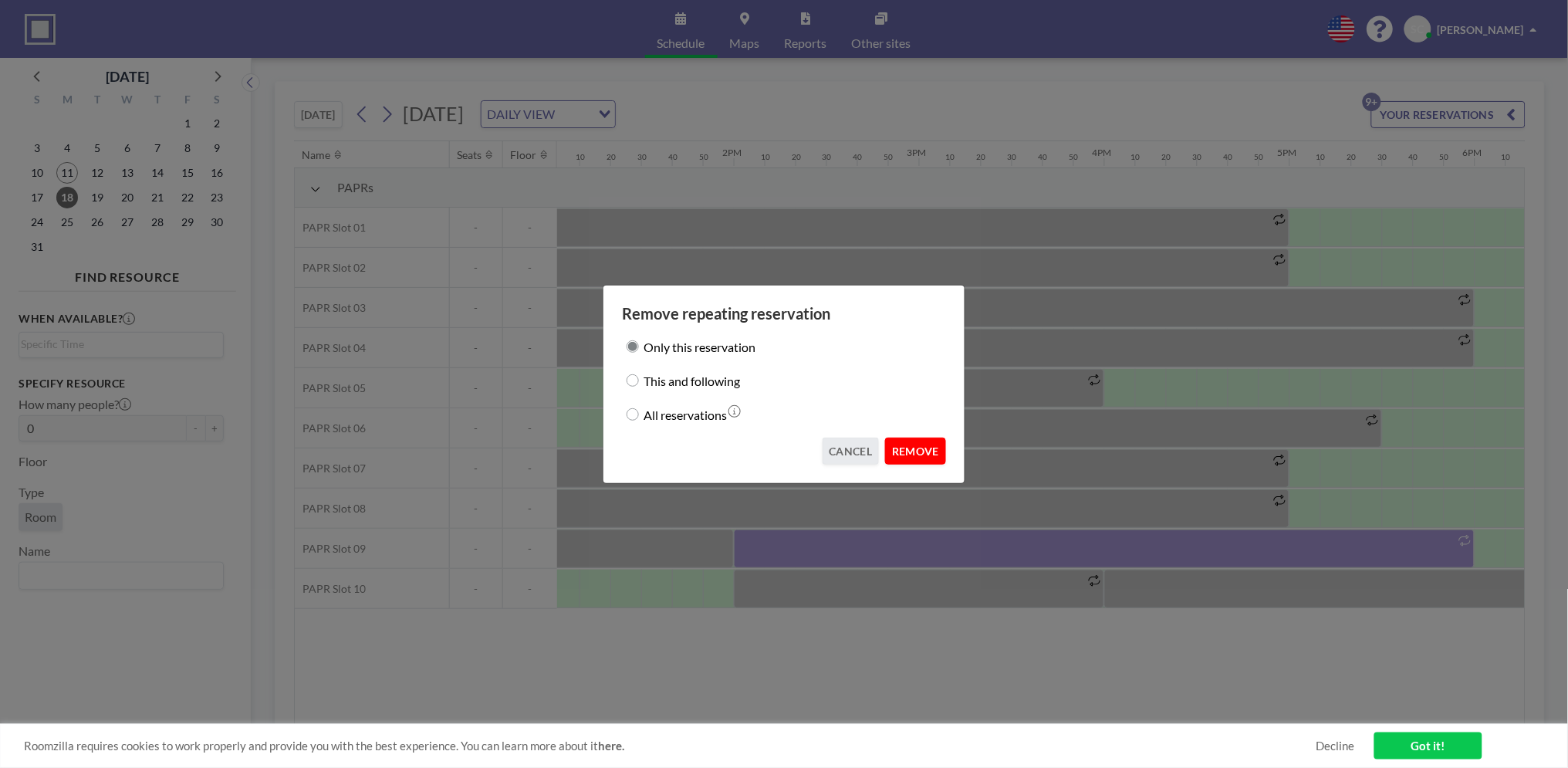
click at [910, 454] on button "REMOVE" at bounding box center [915, 451] width 61 height 27
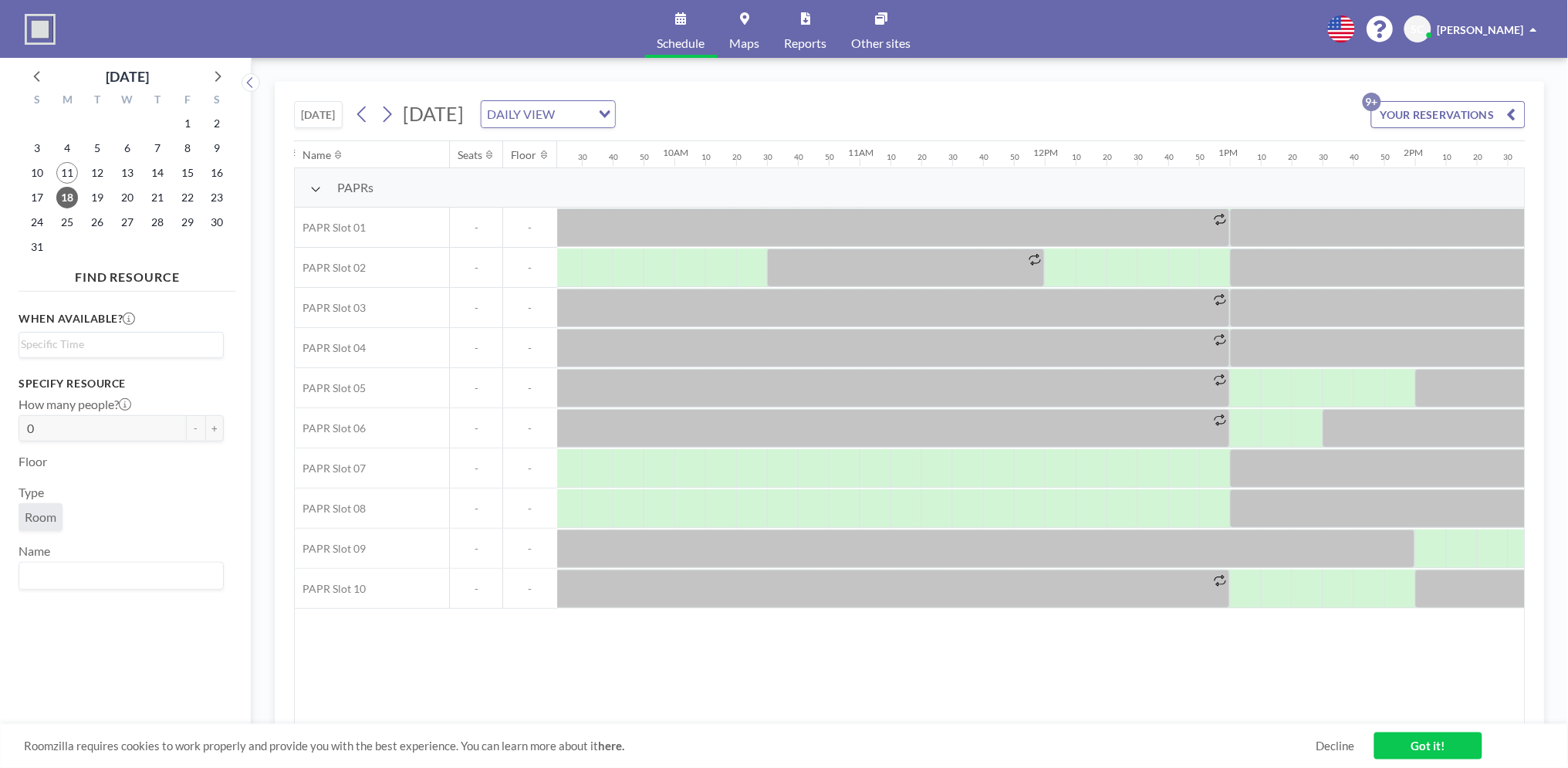
scroll to position [0, 1739]
click at [746, 682] on div "Name Seats Floor 12AM 10 20 30 40 50 1AM 10 20 30 40 50 2AM 10 20 30 40 50 3AM …" at bounding box center [910, 433] width 1230 height 584
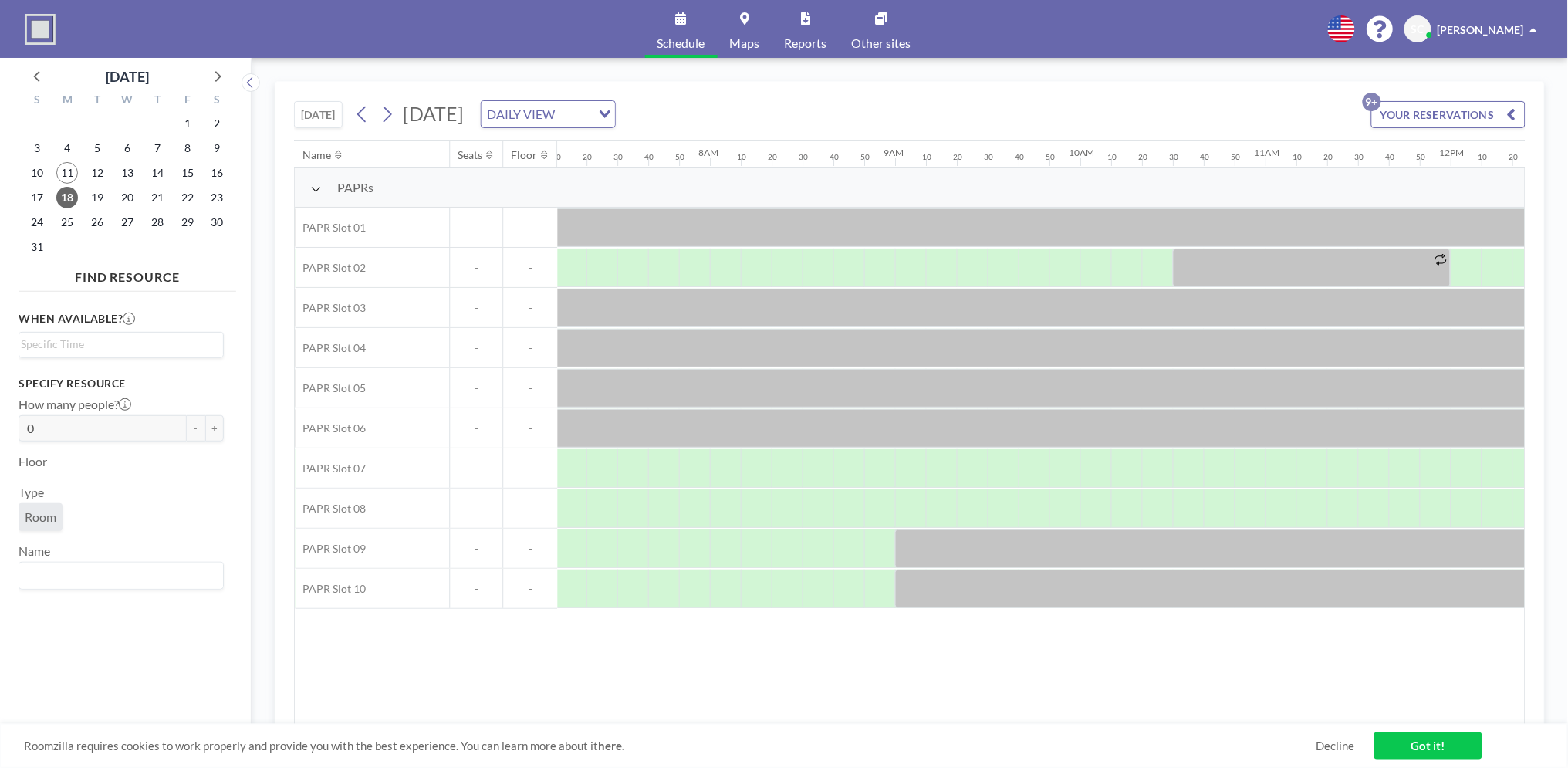
scroll to position [0, 1348]
click at [813, 685] on div "Name Seats Floor 12AM 10 20 30 40 50 1AM 10 20 30 40 50 2AM 10 20 30 40 50 3AM …" at bounding box center [910, 433] width 1230 height 584
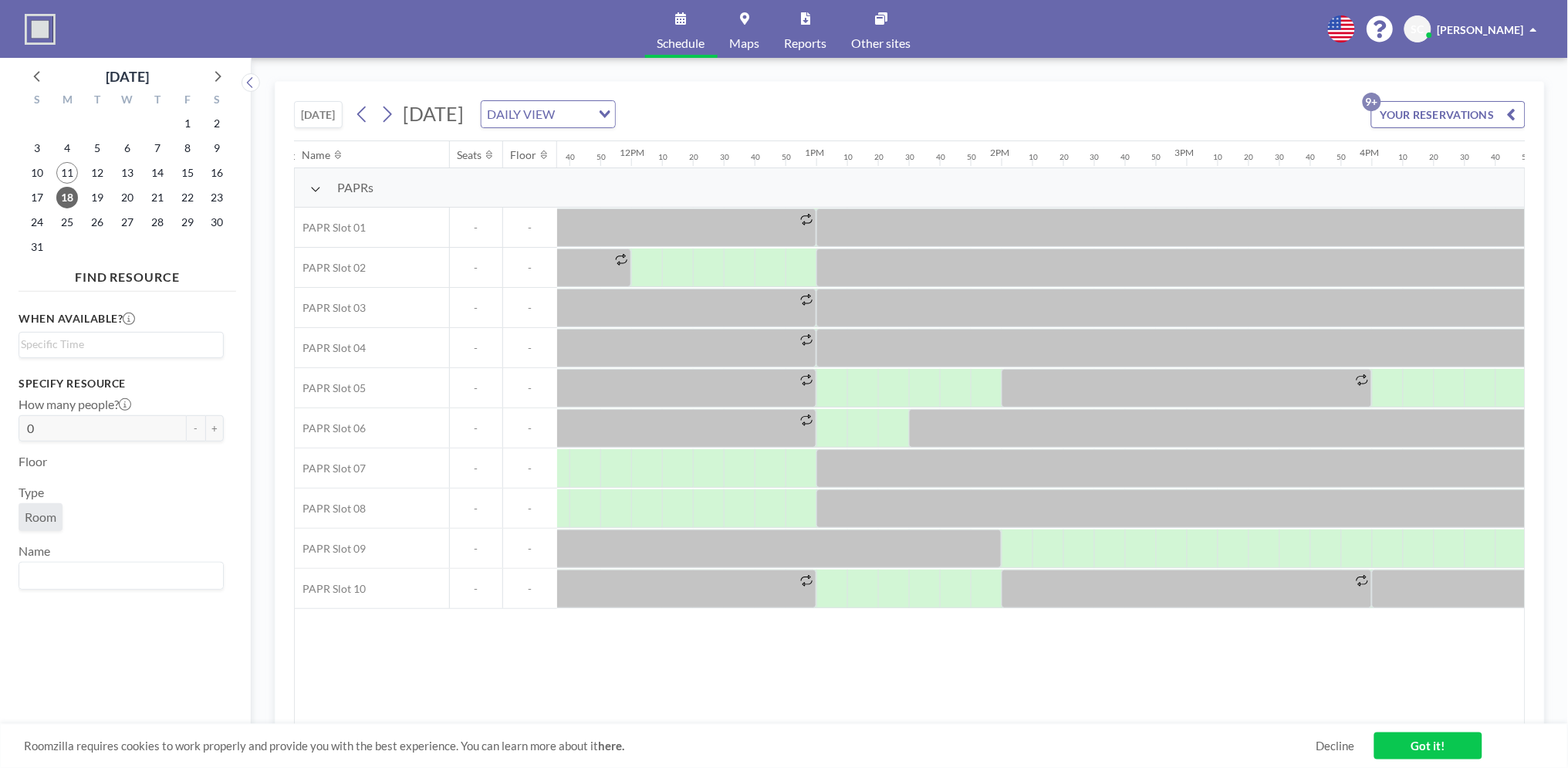
scroll to position [0, 2000]
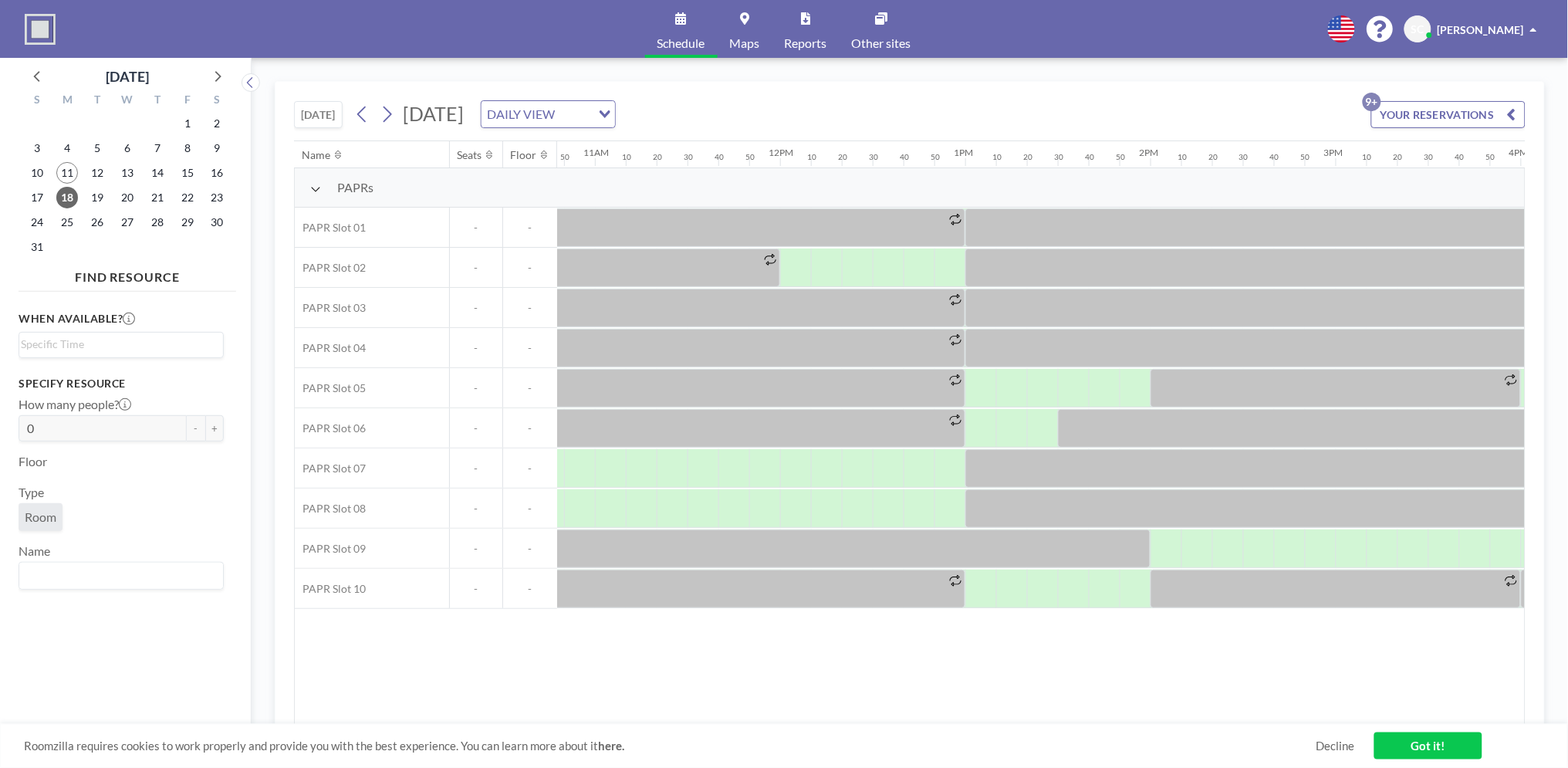
click at [891, 679] on div "Name Seats Floor 12AM 10 20 30 40 50 1AM 10 20 30 40 50 2AM 10 20 30 40 50 3AM …" at bounding box center [910, 433] width 1230 height 584
